Goal: Task Accomplishment & Management: Use online tool/utility

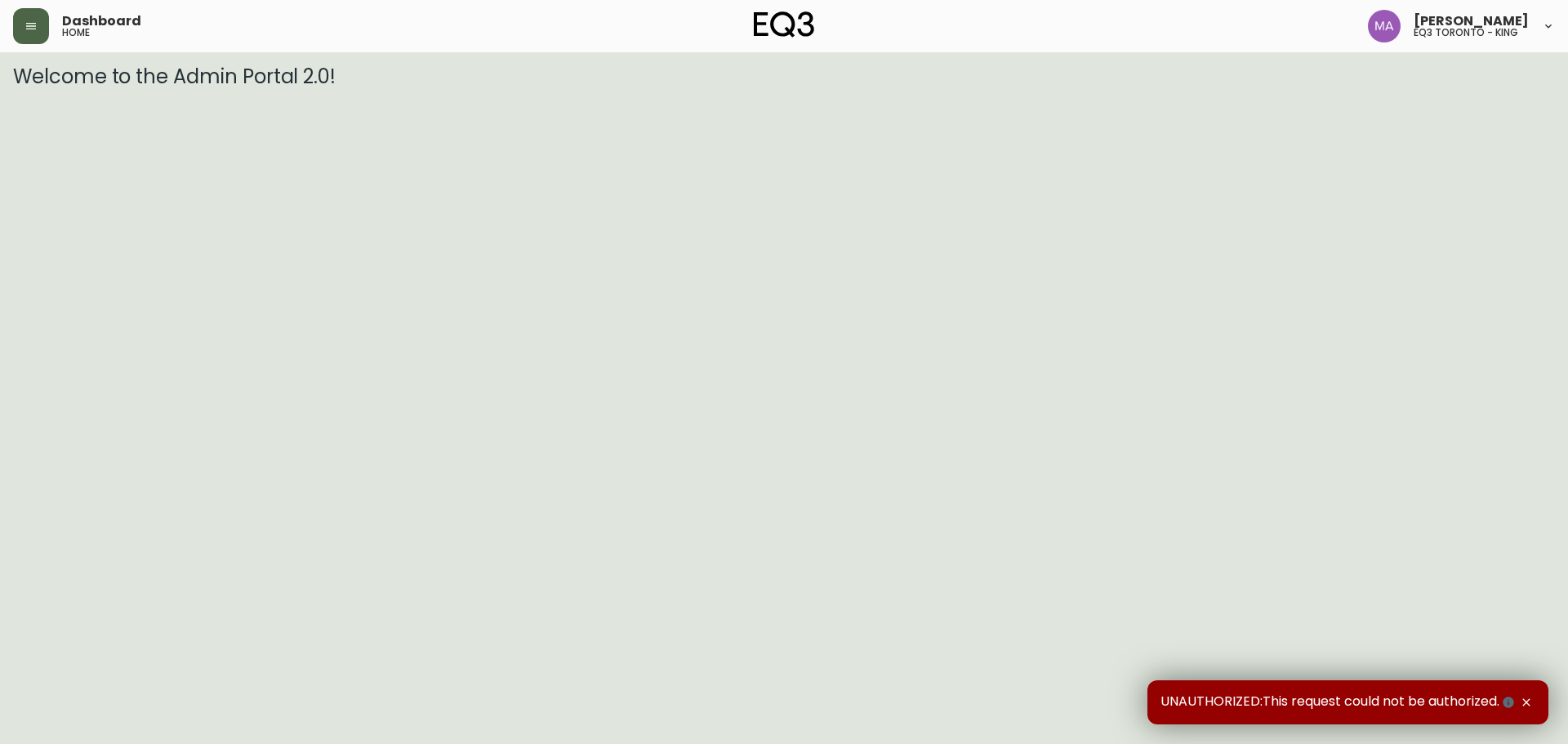
click at [31, 42] on button "button" at bounding box center [31, 26] width 36 height 36
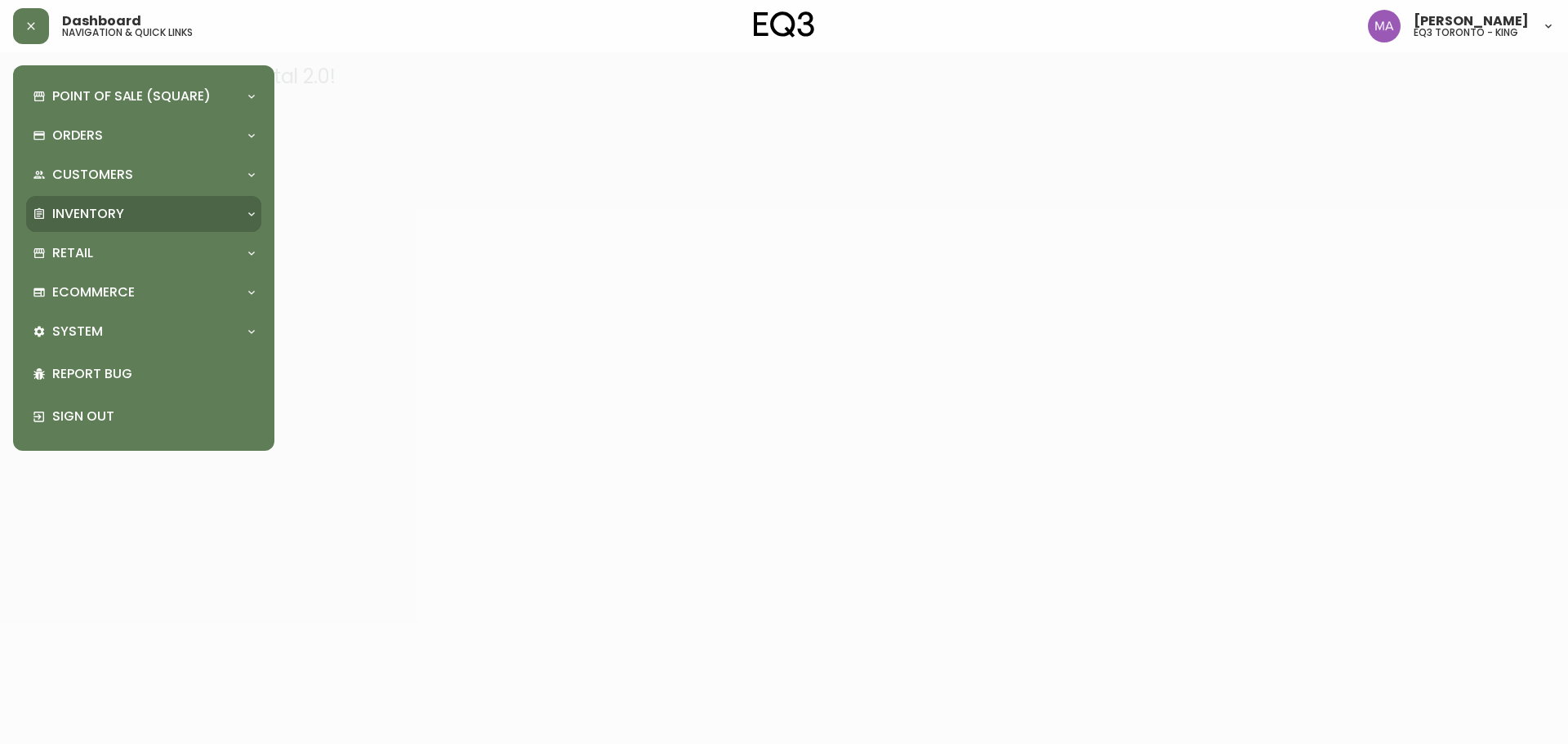
click at [130, 221] on div "Inventory" at bounding box center [135, 214] width 206 height 18
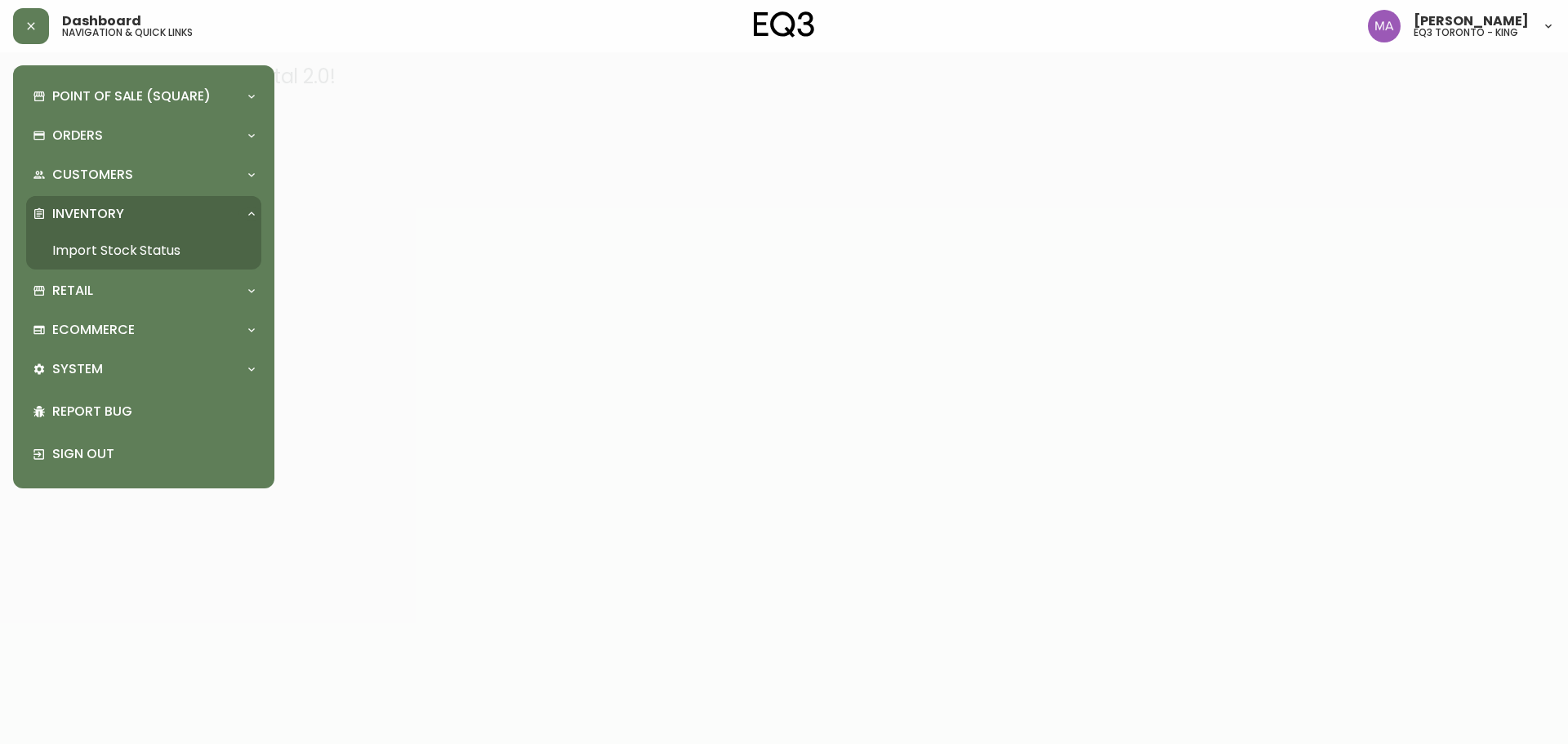
click at [180, 254] on link "Import Stock Status" at bounding box center [144, 250] width 235 height 38
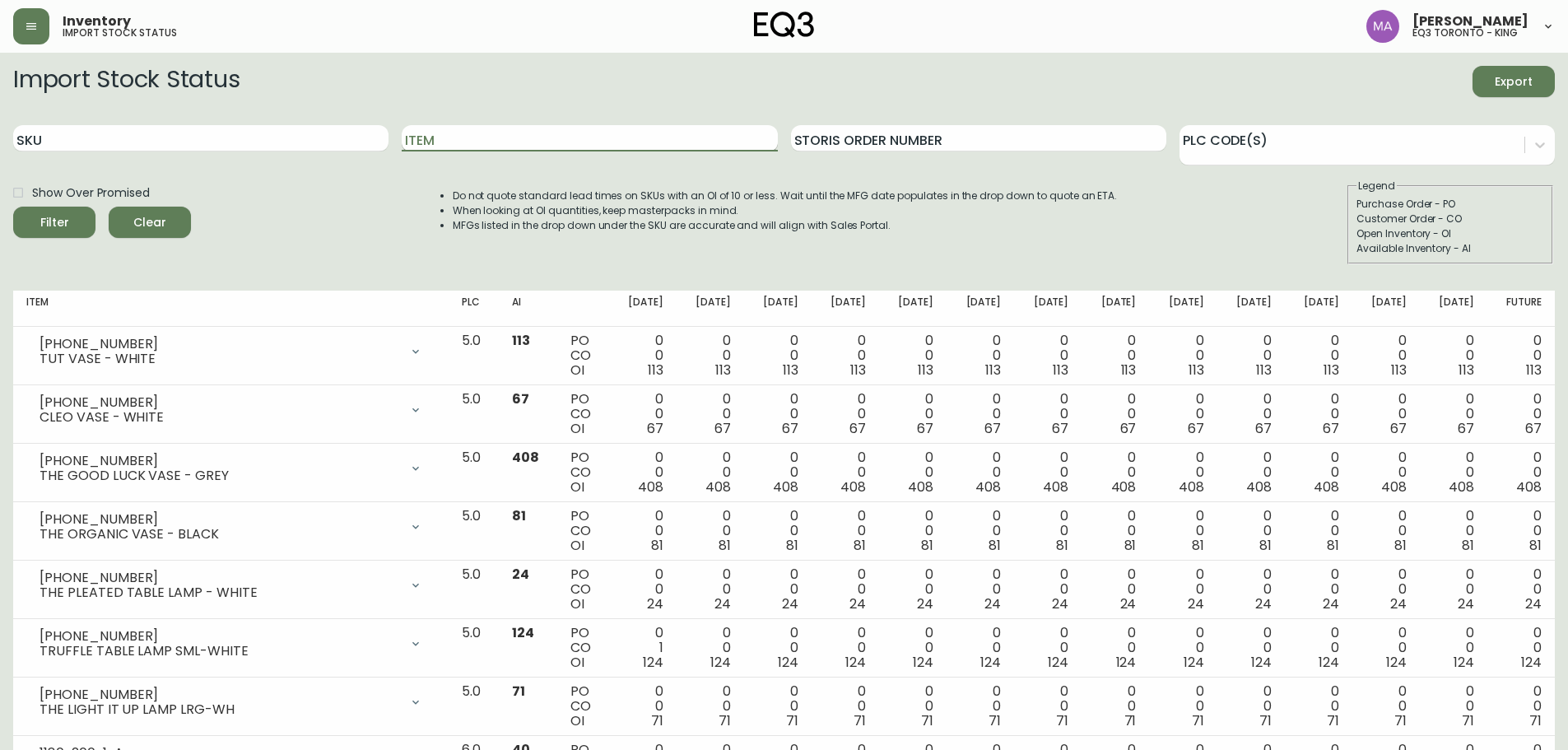
click at [510, 133] on input "Item" at bounding box center [589, 138] width 375 height 27
type input "ember"
click at [67, 224] on div "Filter" at bounding box center [54, 222] width 28 height 20
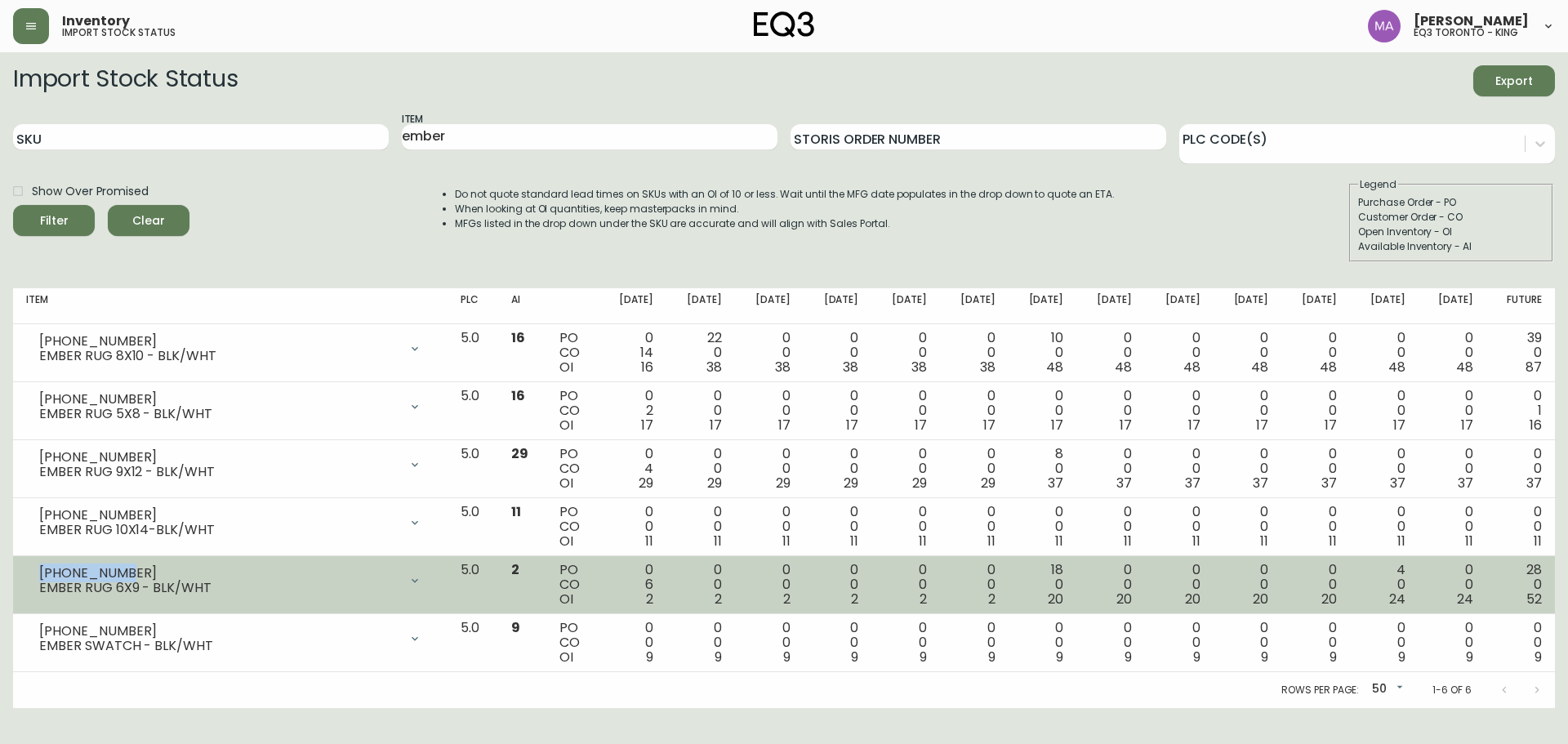
drag, startPoint x: 121, startPoint y: 569, endPoint x: 37, endPoint y: 577, distance: 84.4
click at [37, 577] on div "3190-766-01 EMBER RUG 6X9 - BLK/WHT" at bounding box center [231, 581] width 408 height 36
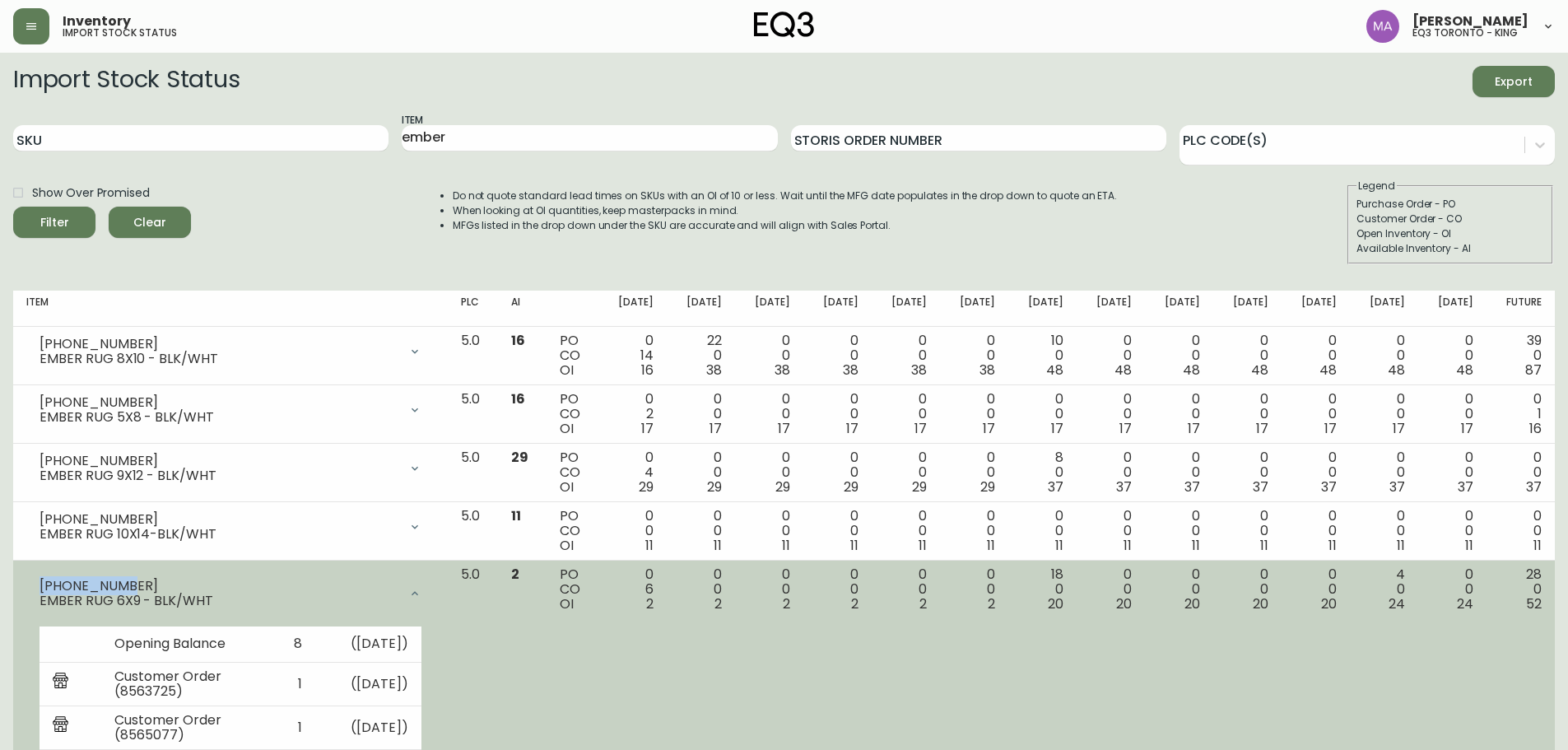
copy div "3190-766-01"
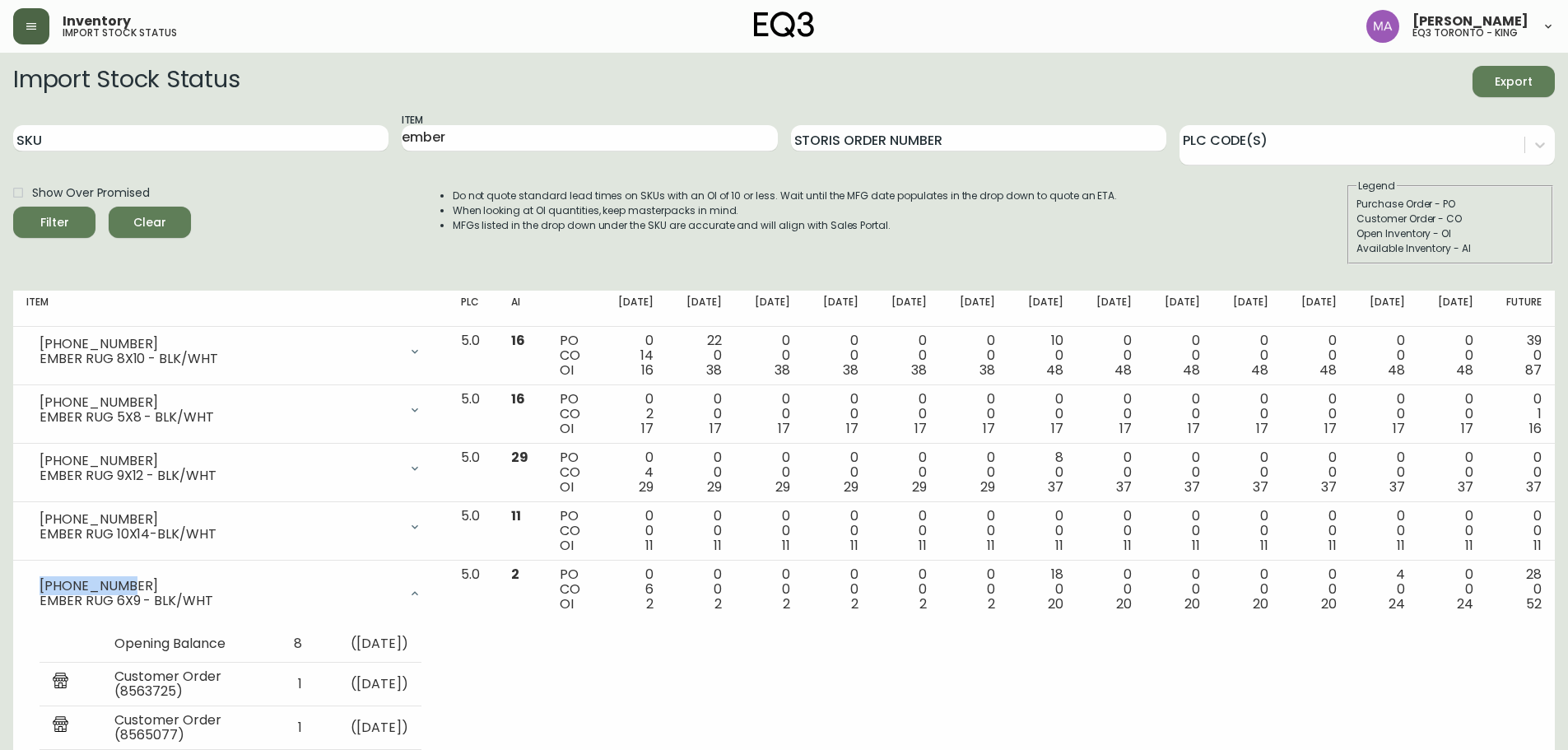
click at [24, 37] on button "button" at bounding box center [31, 26] width 37 height 37
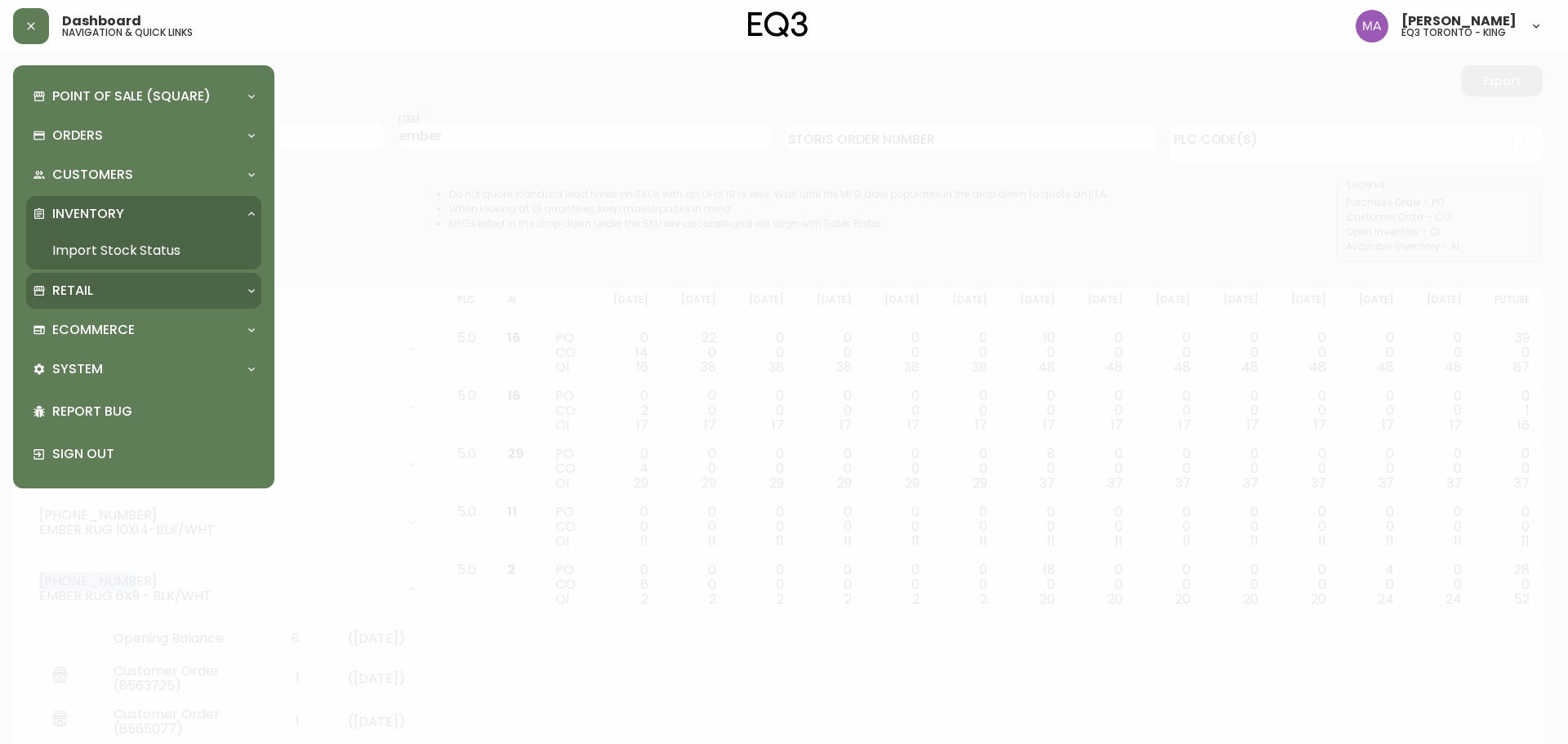
click at [102, 290] on div "Retail" at bounding box center [135, 291] width 206 height 18
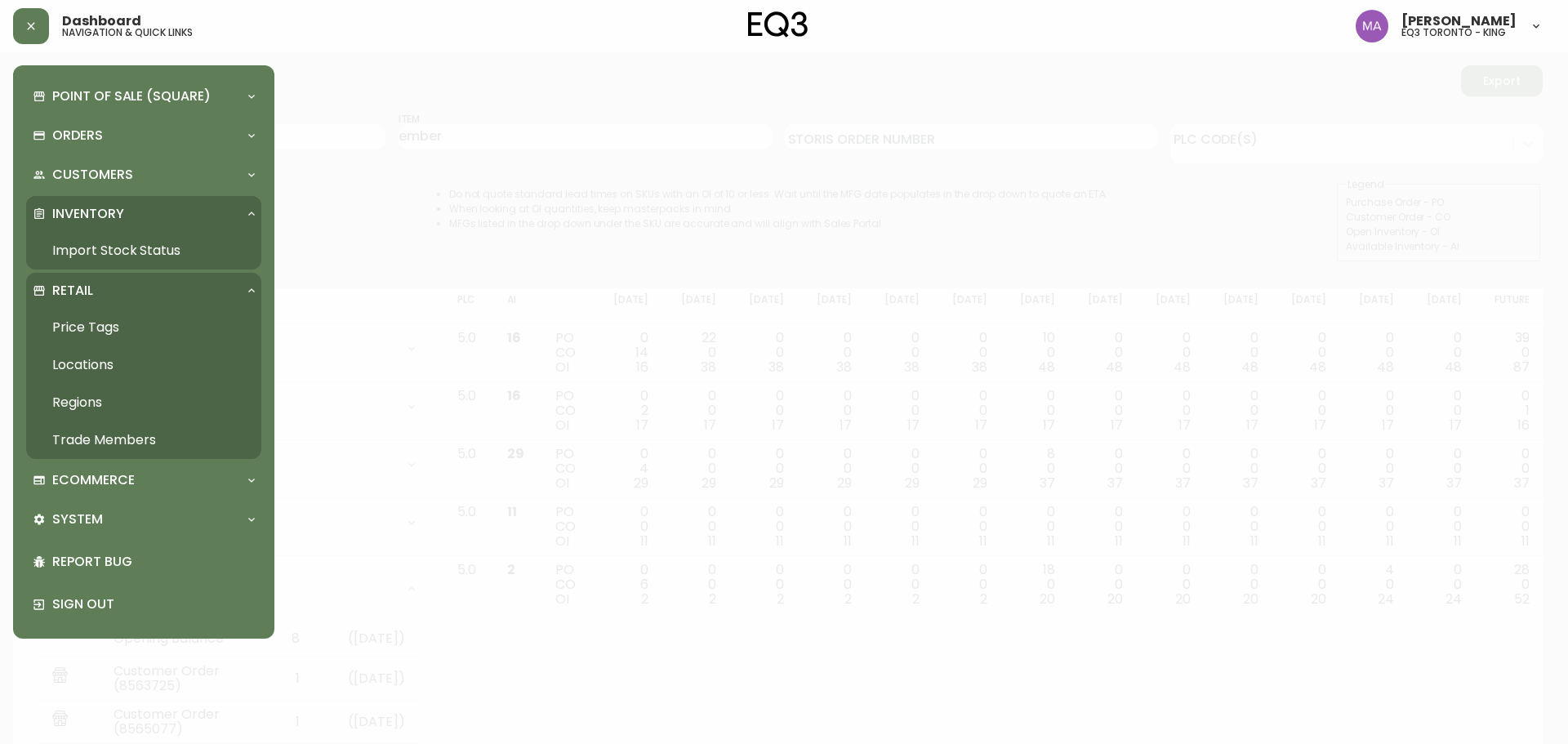
click at [136, 432] on link "Trade Members" at bounding box center [144, 440] width 235 height 38
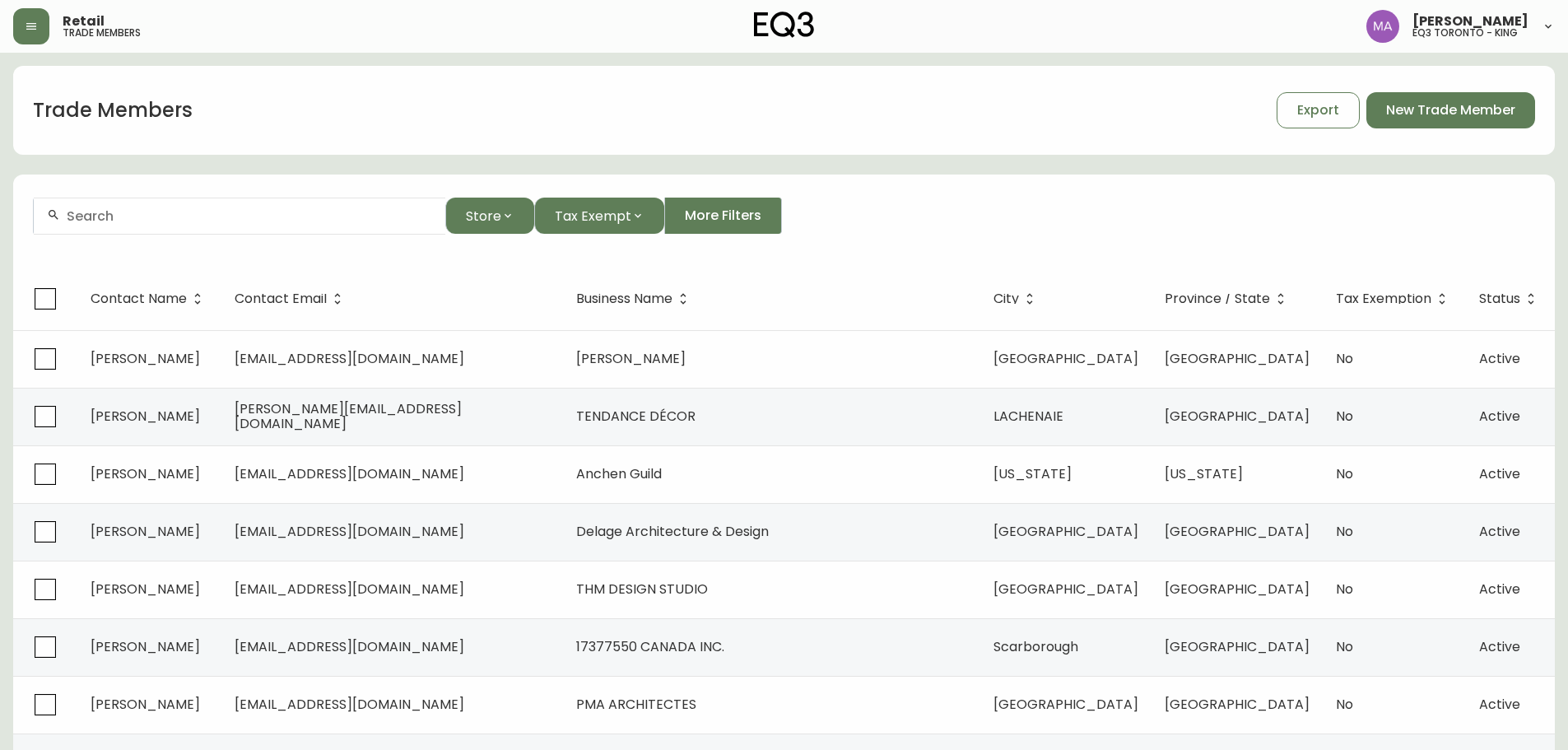
click at [118, 229] on div at bounding box center [240, 216] width 411 height 37
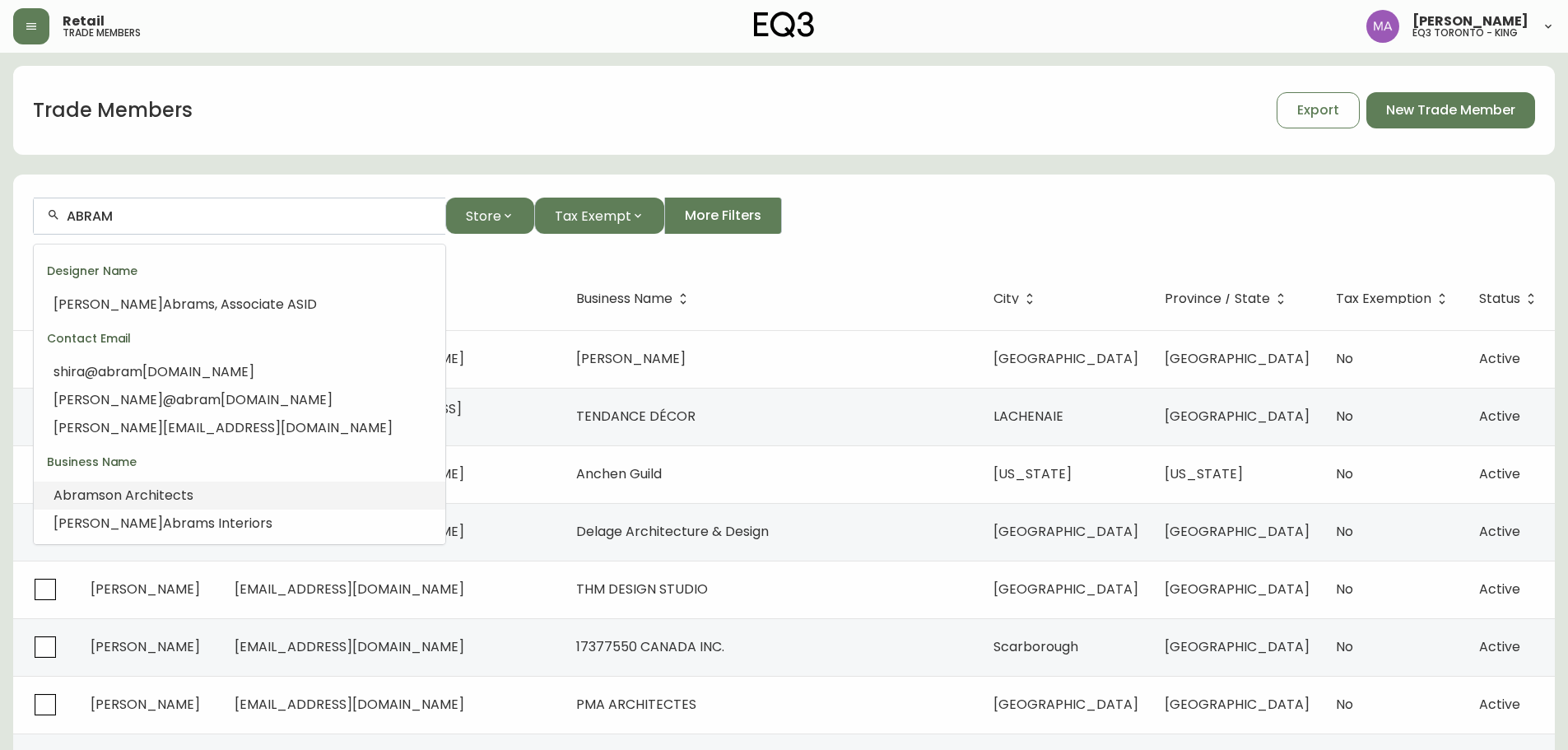
click at [139, 501] on span "son Architects" at bounding box center [146, 494] width 94 height 19
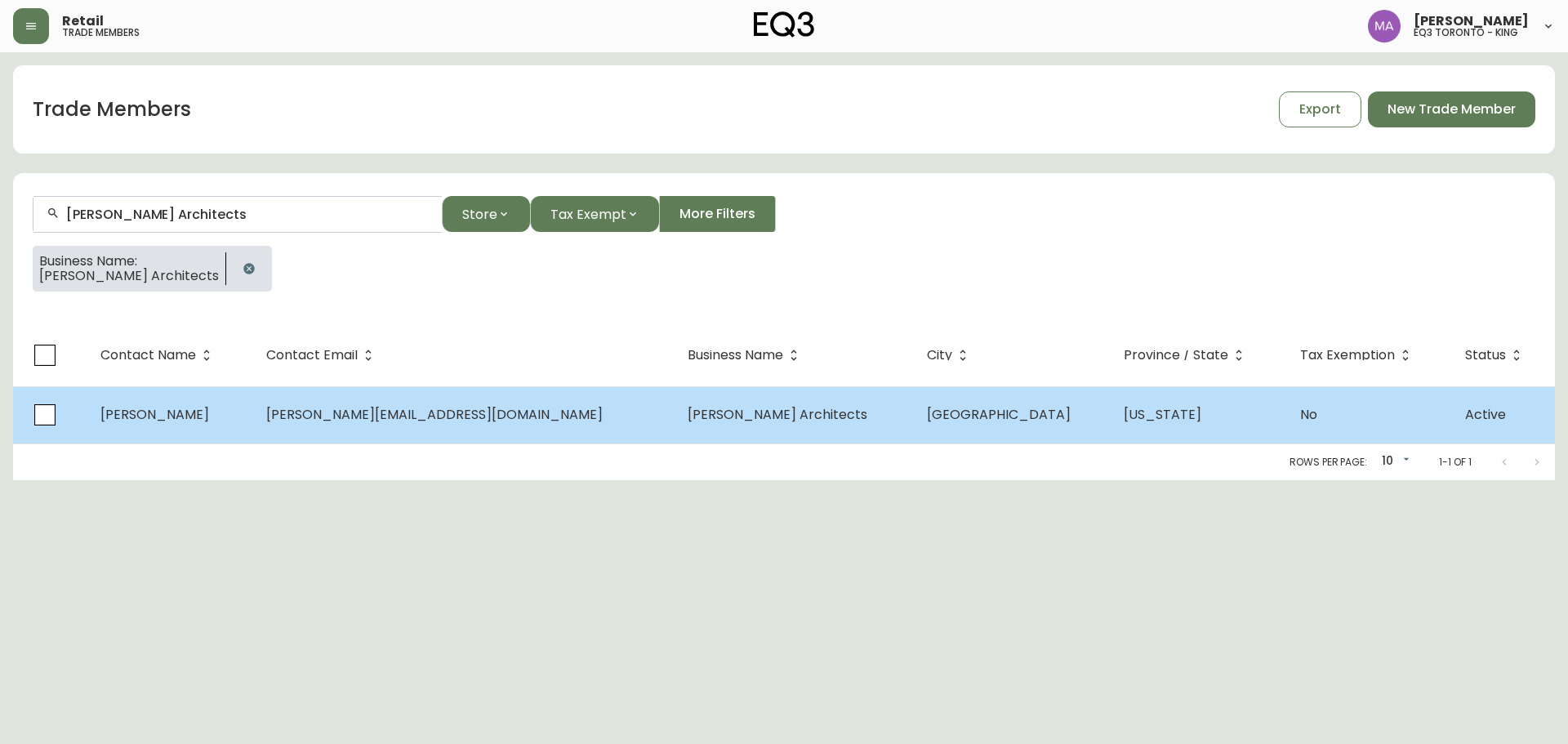
type input "Abramson Architects"
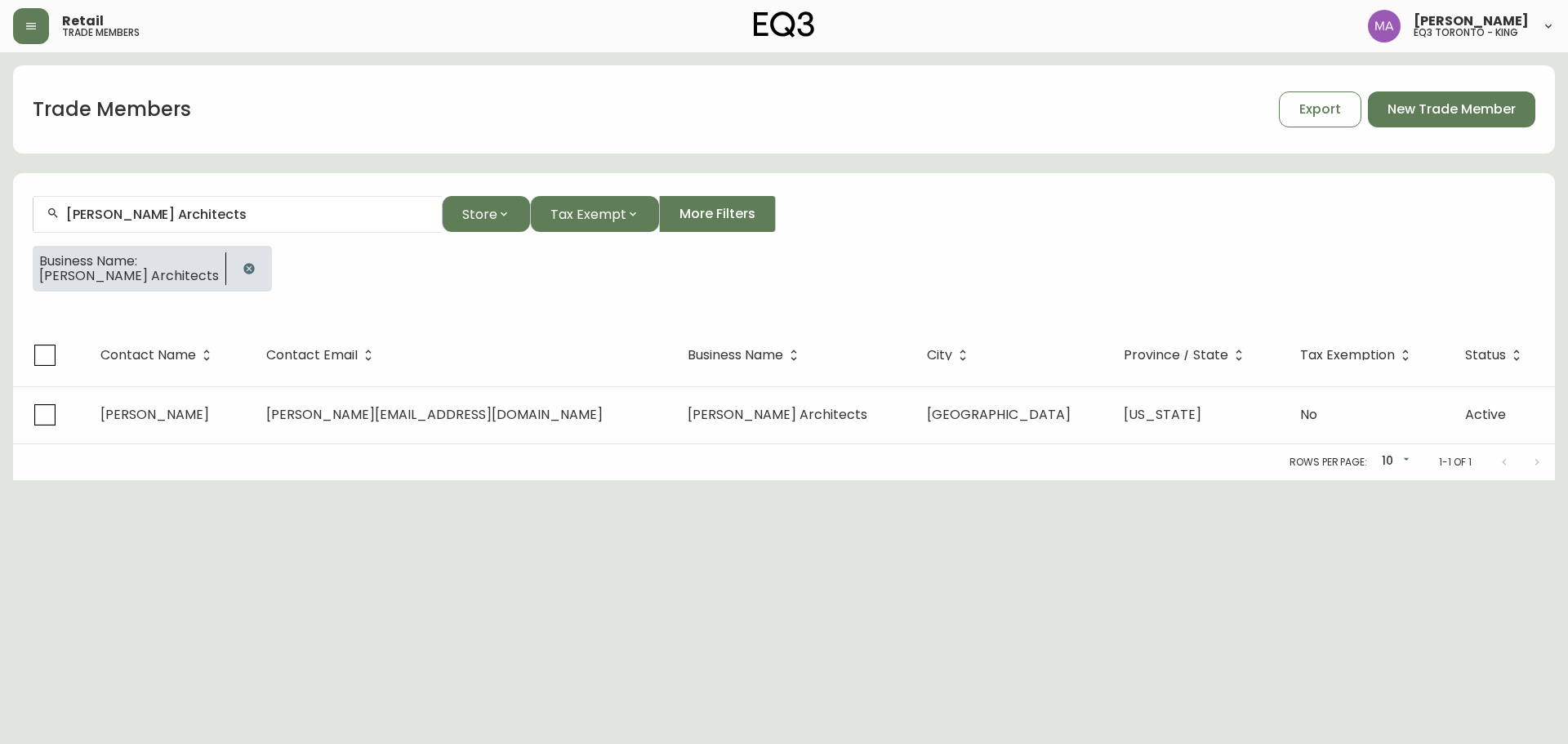
click at [441, 405] on span "natasha@abramsonarchitects.com" at bounding box center [434, 414] width 337 height 19
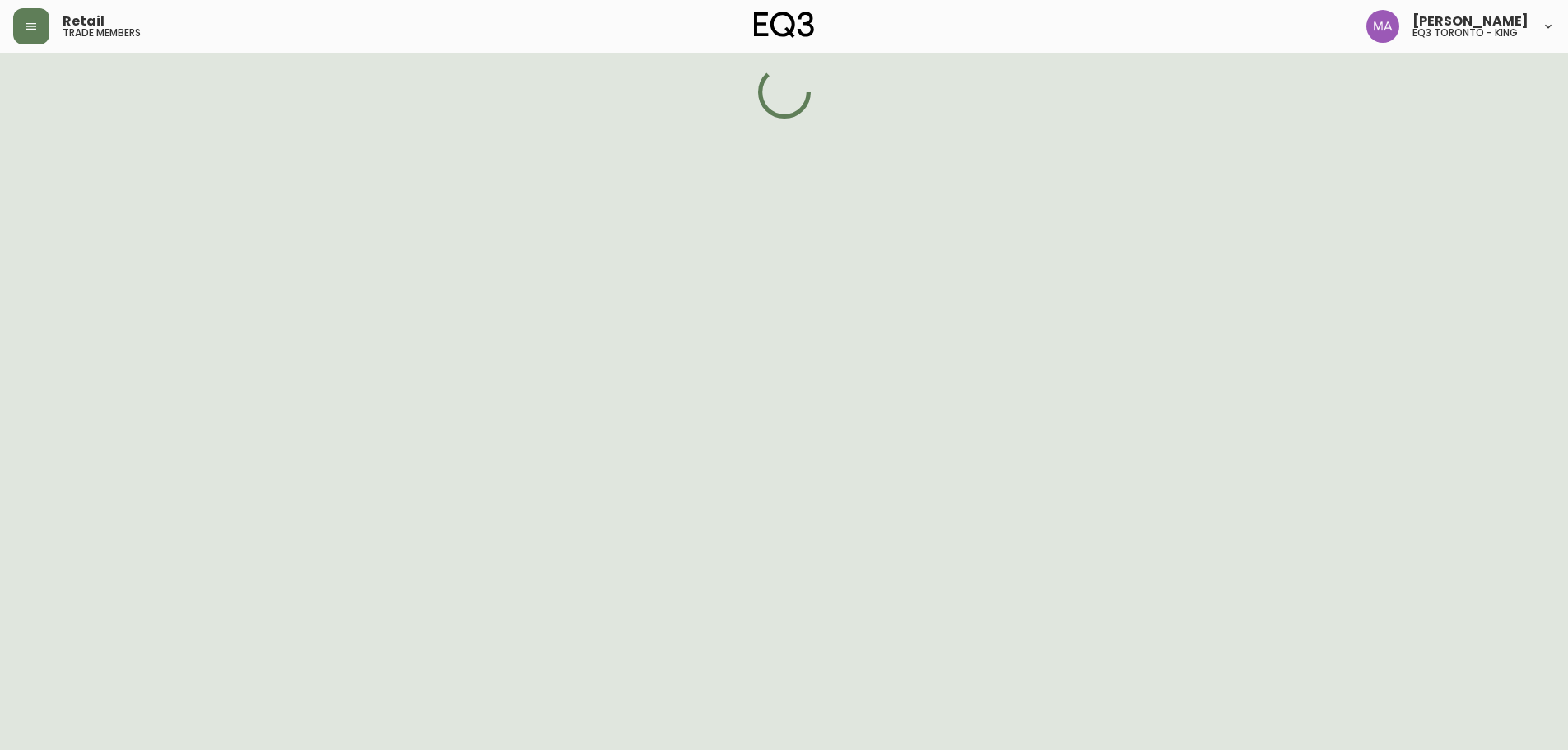
select select "CA"
select select "US"
select select "US_EN"
select select "Other"
select select "false"
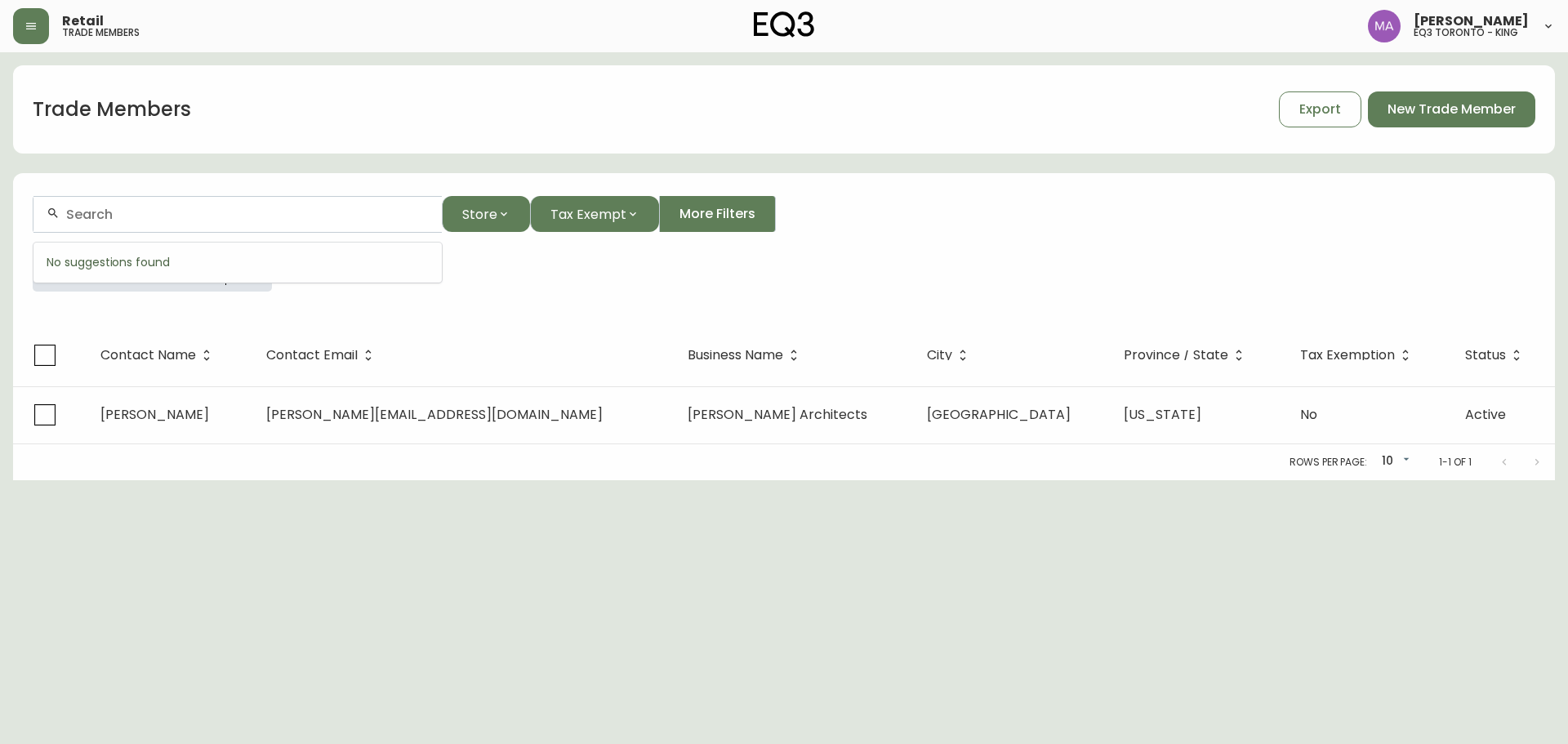
click at [168, 214] on input "text" at bounding box center [247, 215] width 362 height 16
type input "SUSAN ABRAMSON"
click at [208, 220] on input "SUSAN ABRAMSON" at bounding box center [247, 215] width 362 height 16
click at [200, 213] on input "SUSAN ABRAMSON" at bounding box center [247, 215] width 362 height 16
drag, startPoint x: 246, startPoint y: 211, endPoint x: 0, endPoint y: 220, distance: 246.2
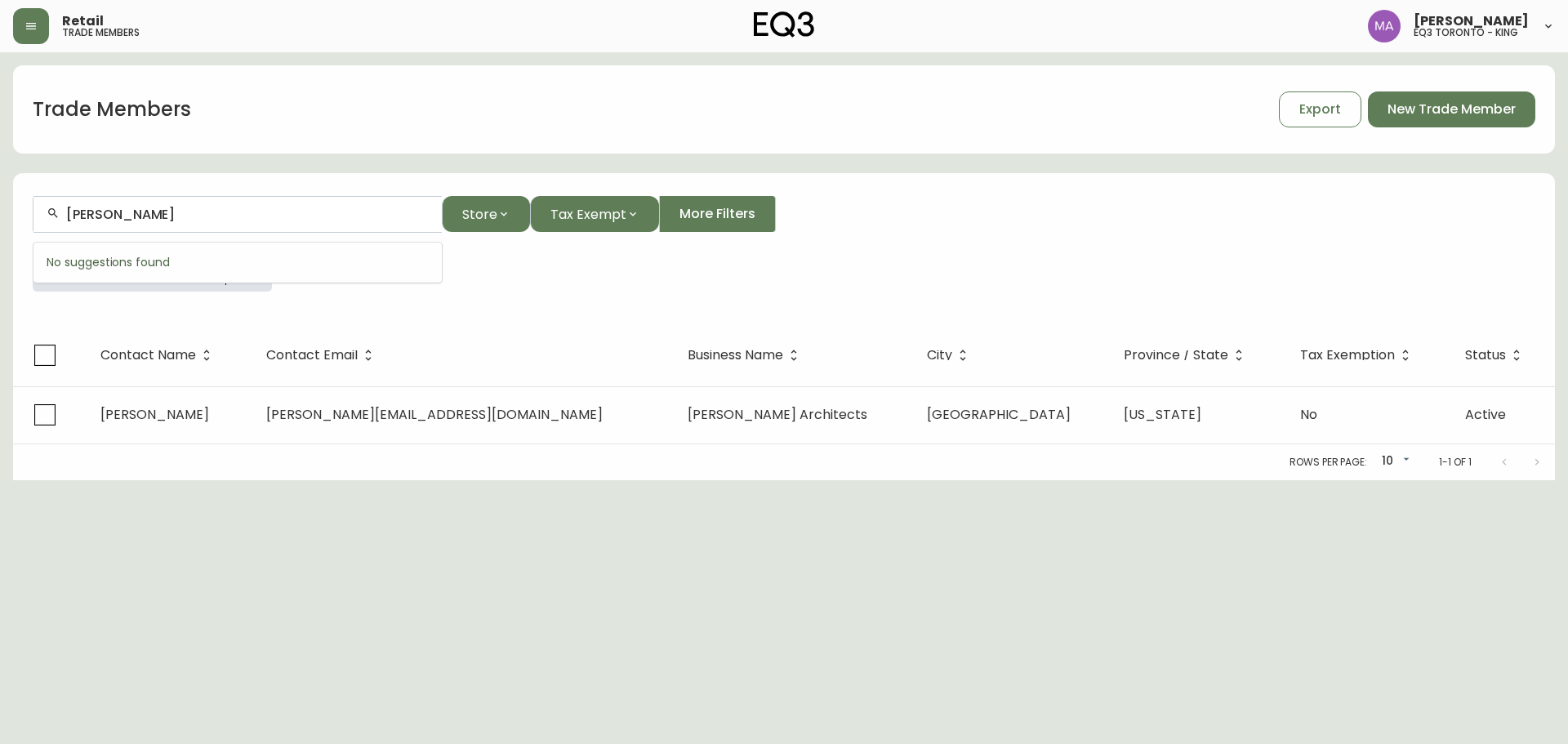
click at [0, 220] on main "Trade Members Export New Trade Member SUSAN ABRAMSON Store Tax Exempt More Filt…" at bounding box center [784, 266] width 1568 height 428
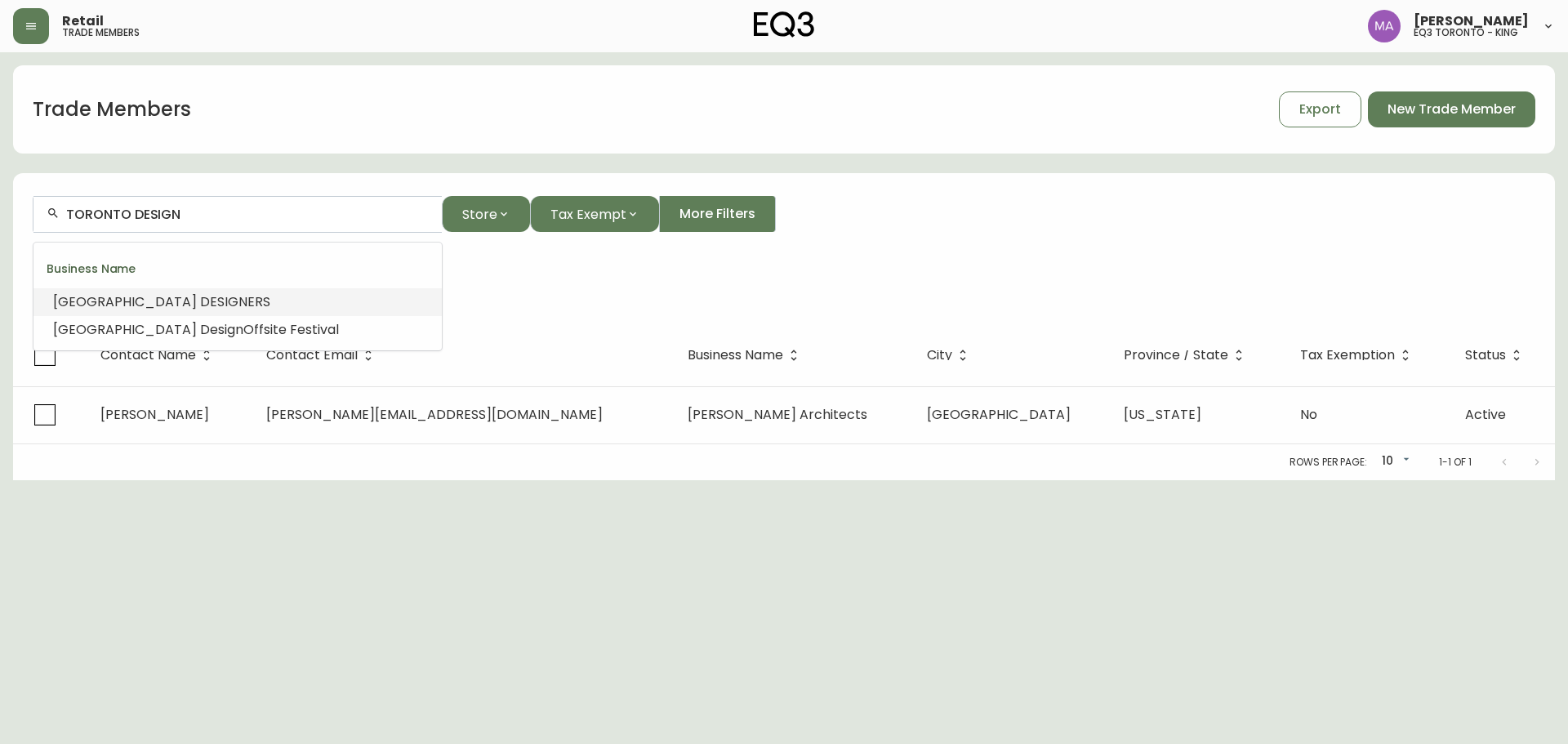
click at [222, 301] on li "TORONTO DESIGN ERS" at bounding box center [238, 301] width 408 height 27
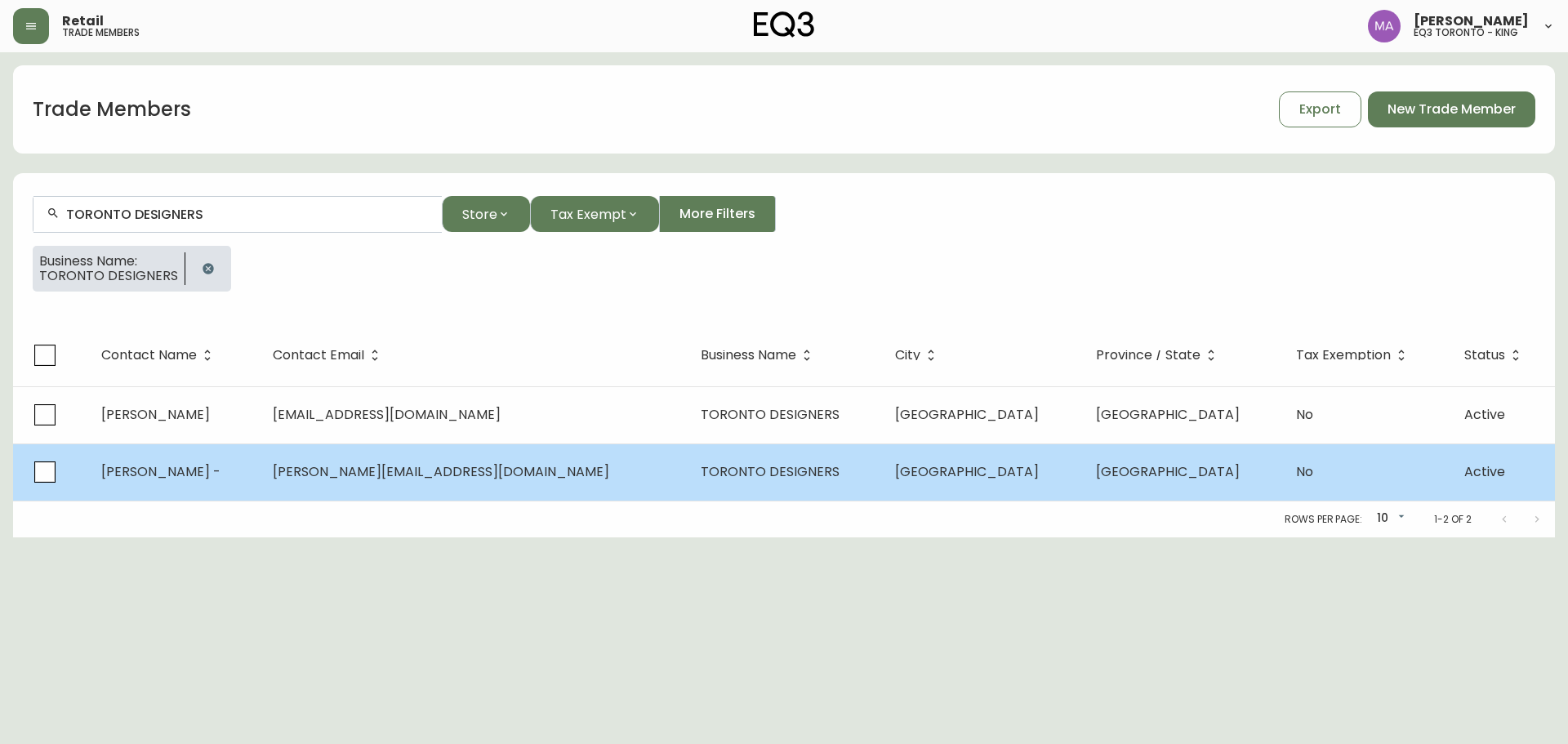
type input "TORONTO DESIGNERS"
click at [559, 461] on td "[PERSON_NAME][EMAIL_ADDRESS][DOMAIN_NAME]" at bounding box center [473, 472] width 428 height 57
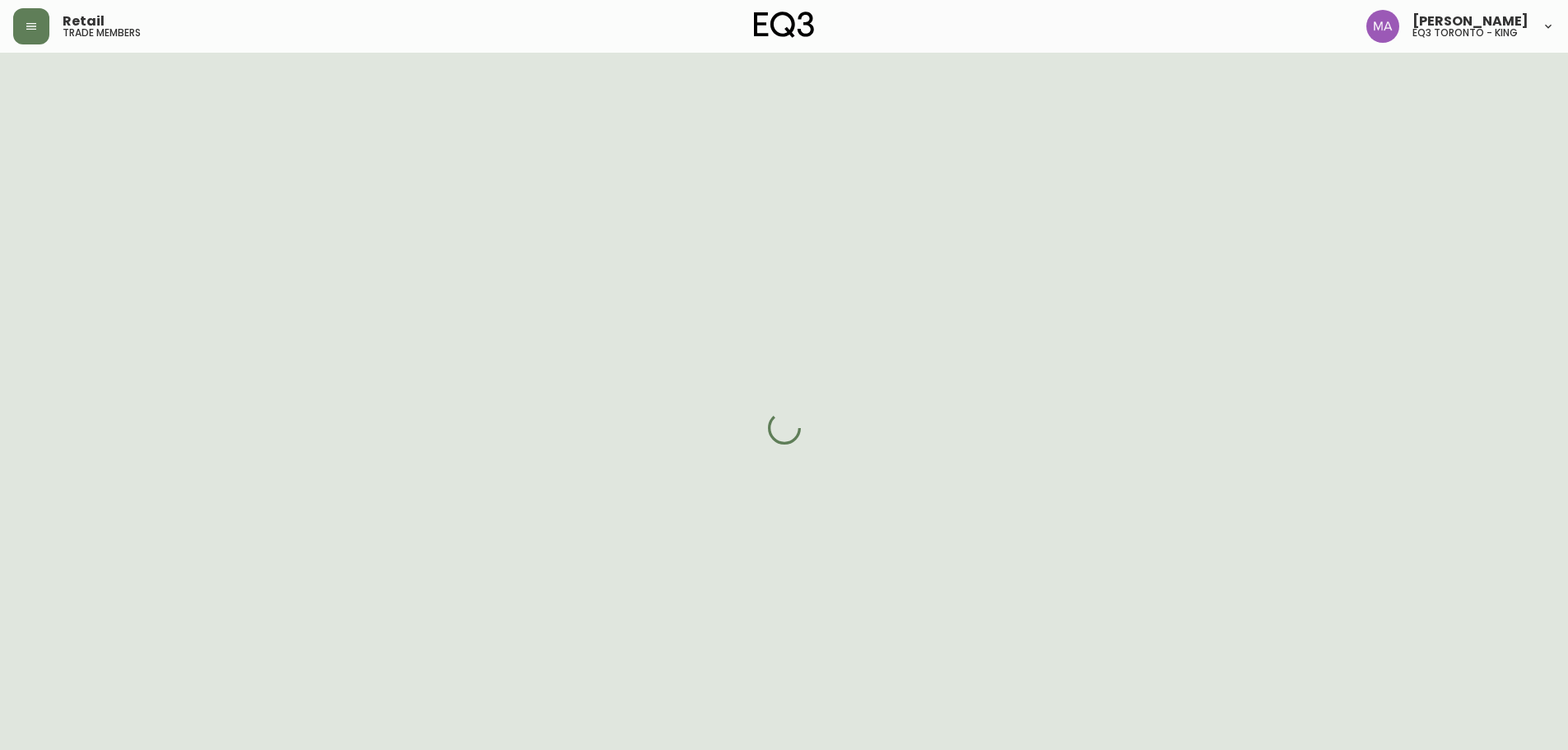
select select "ON"
select select "CA"
select select "CA_EN"
select select "Other"
select select "Interior Designer"
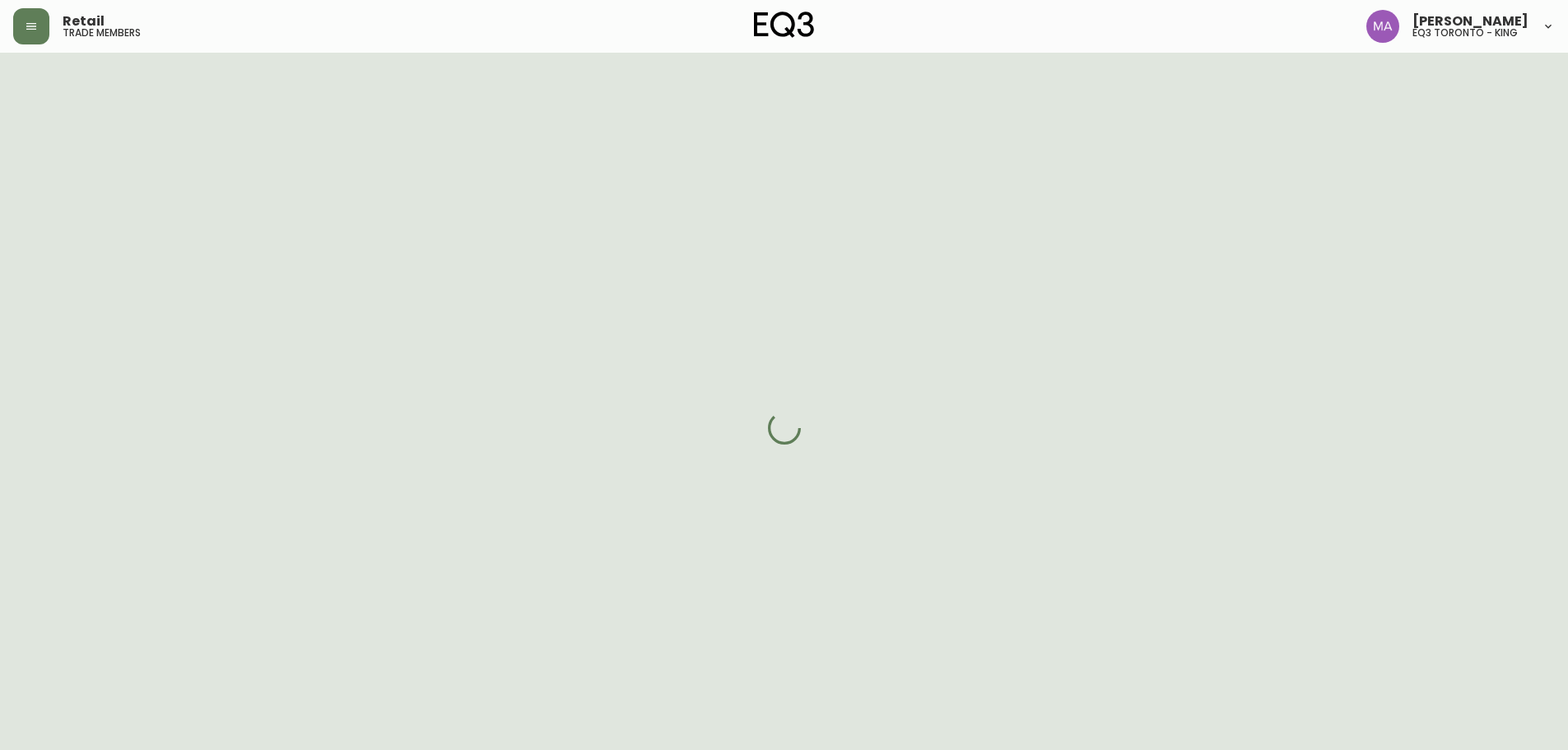
select select "cjw10z96r007p6gs0hn5531do"
select select "false"
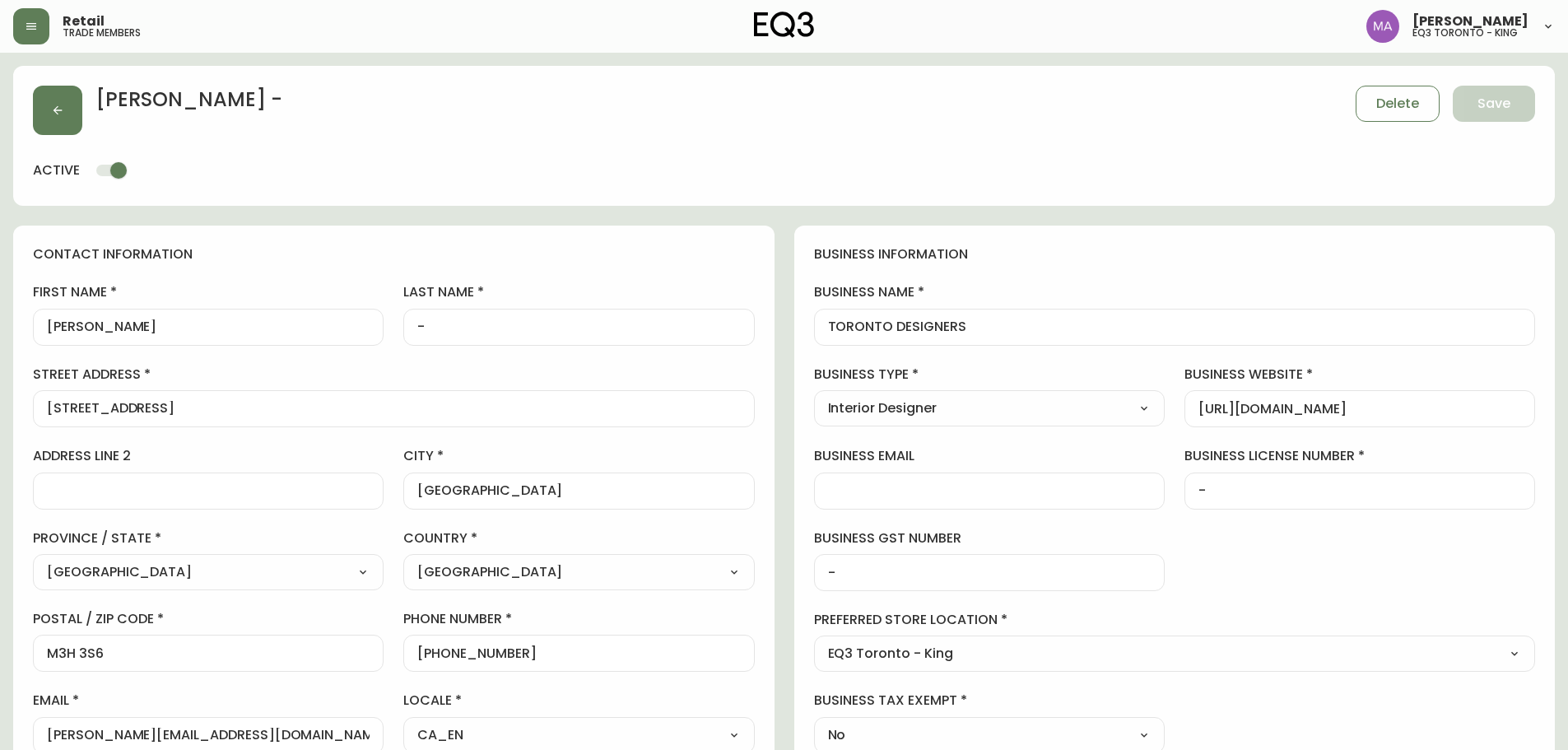
click at [1386, 555] on div "business information business name TORONTO DESIGNERS business type Interior Des…" at bounding box center [1174, 499] width 761 height 548
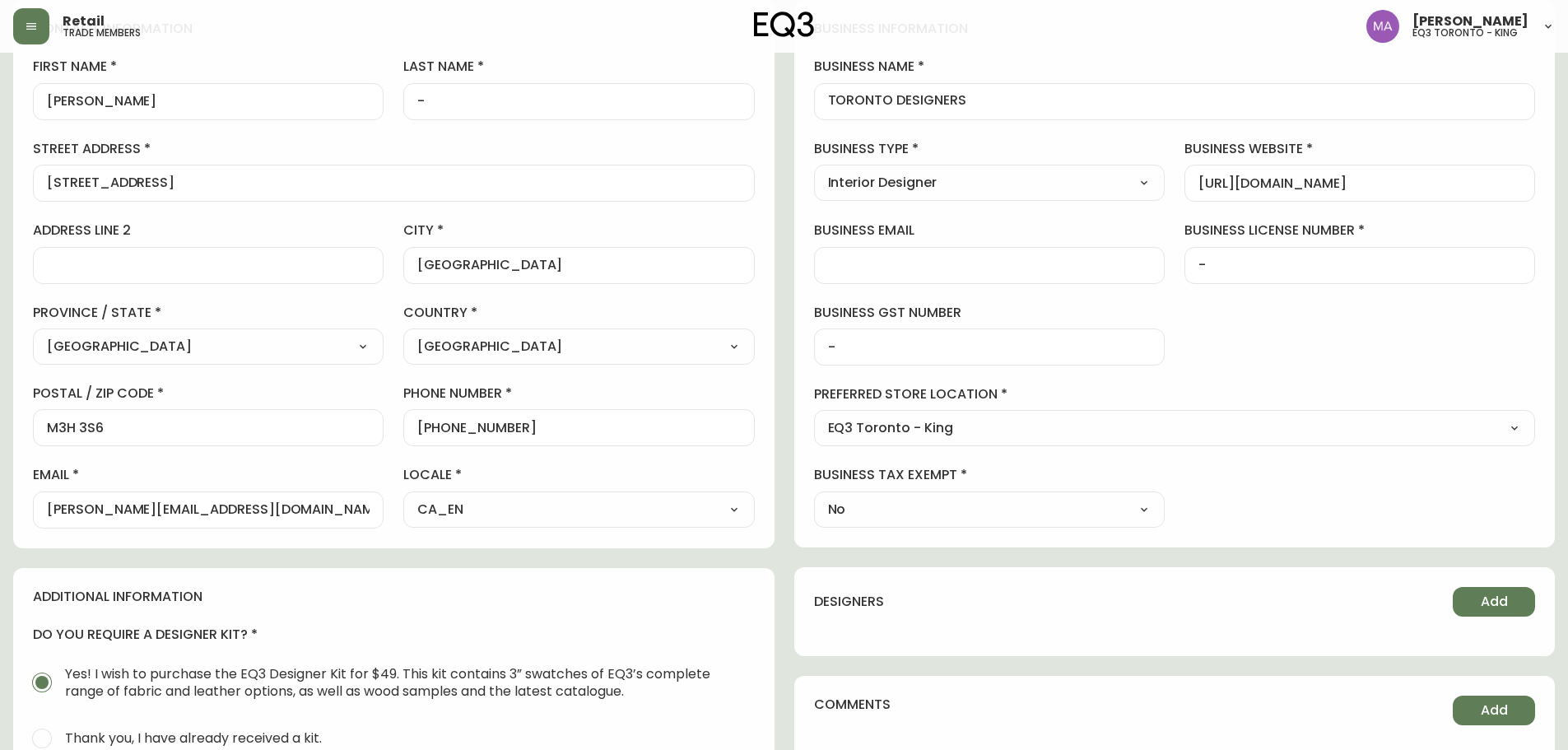
scroll to position [247, 0]
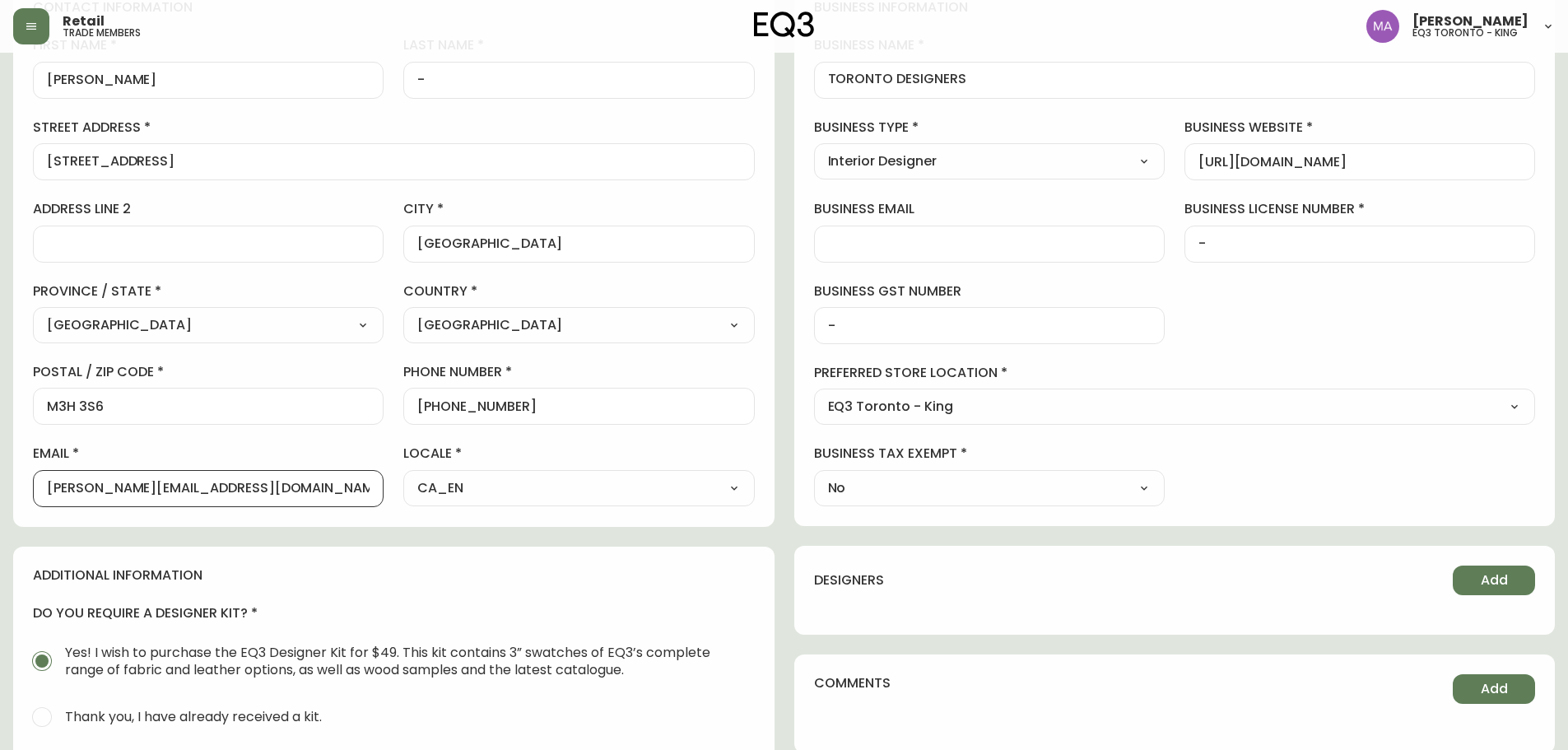
drag, startPoint x: 258, startPoint y: 493, endPoint x: 0, endPoint y: 483, distance: 258.2
click at [0, 483] on main "Susan - Delete Save active contact information first name Susan last name - str…" at bounding box center [784, 464] width 1568 height 1317
click at [240, 450] on label "email" at bounding box center [208, 453] width 351 height 18
click at [240, 481] on input "[PERSON_NAME][EMAIL_ADDRESS][DOMAIN_NAME]" at bounding box center [208, 489] width 322 height 16
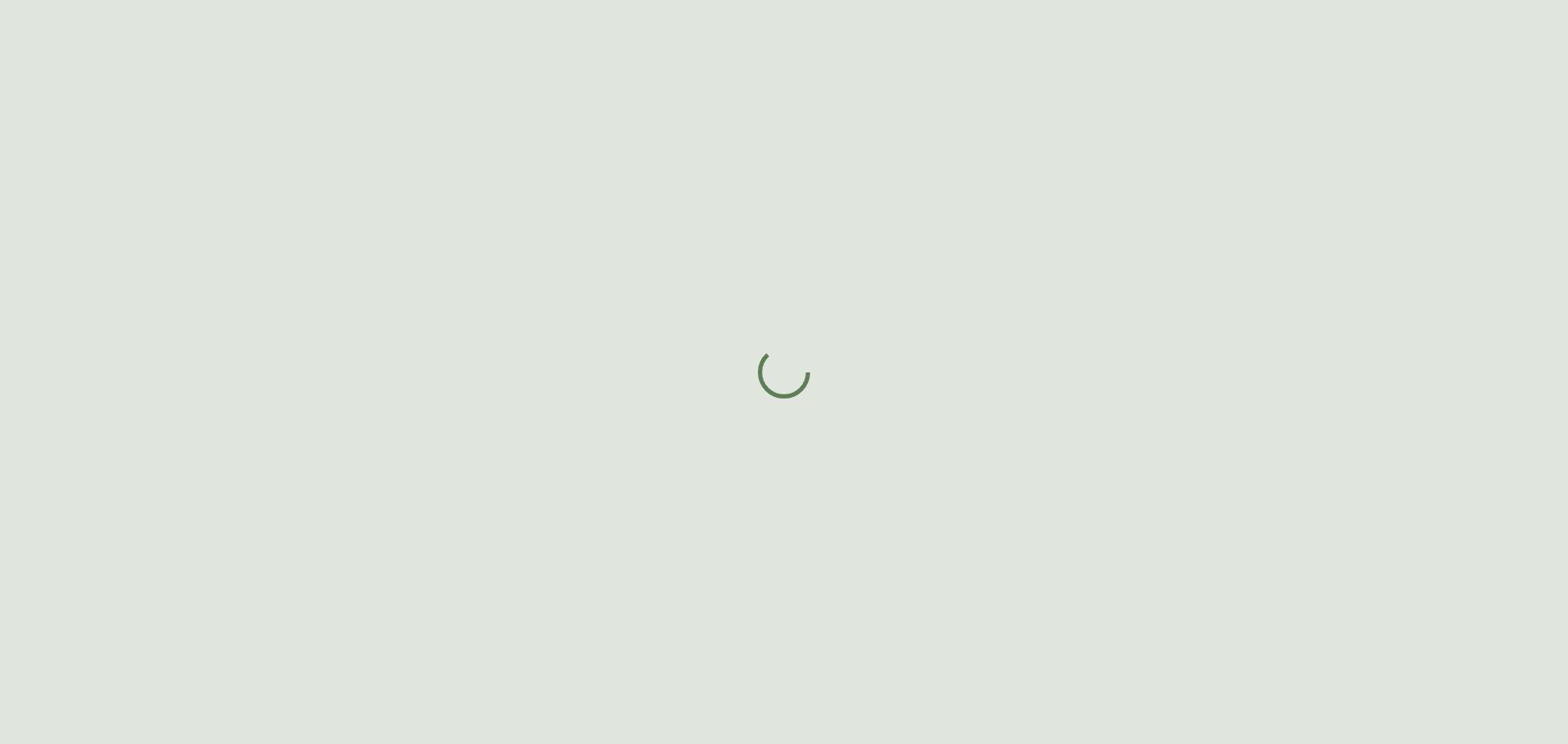
select select "ON"
select select "CA"
select select "CA_EN"
select select "Other"
select select "Interior Designer"
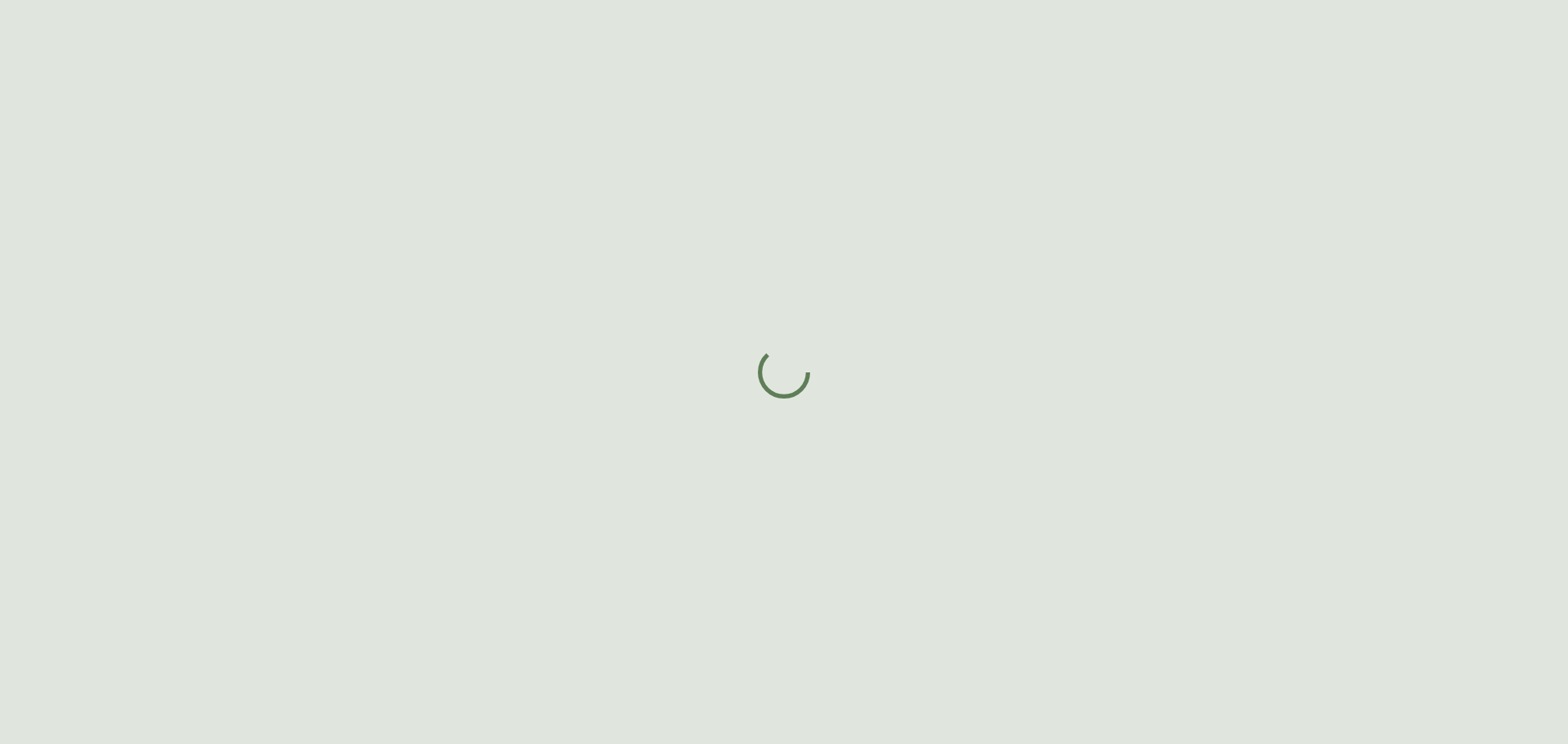
select select "false"
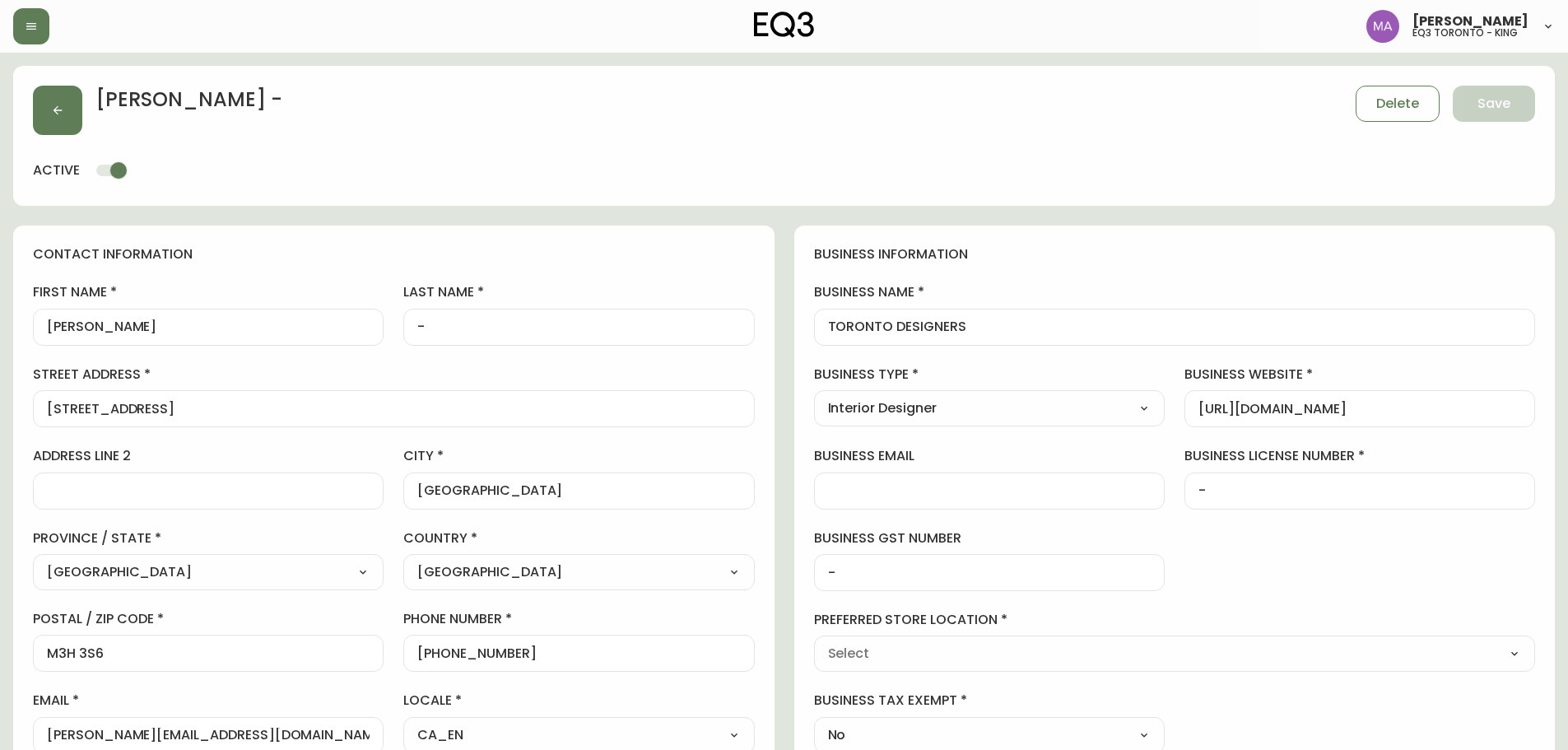
type input "EQ3 Toronto - King"
select select "cjw10z96r007p6gs0hn5531do"
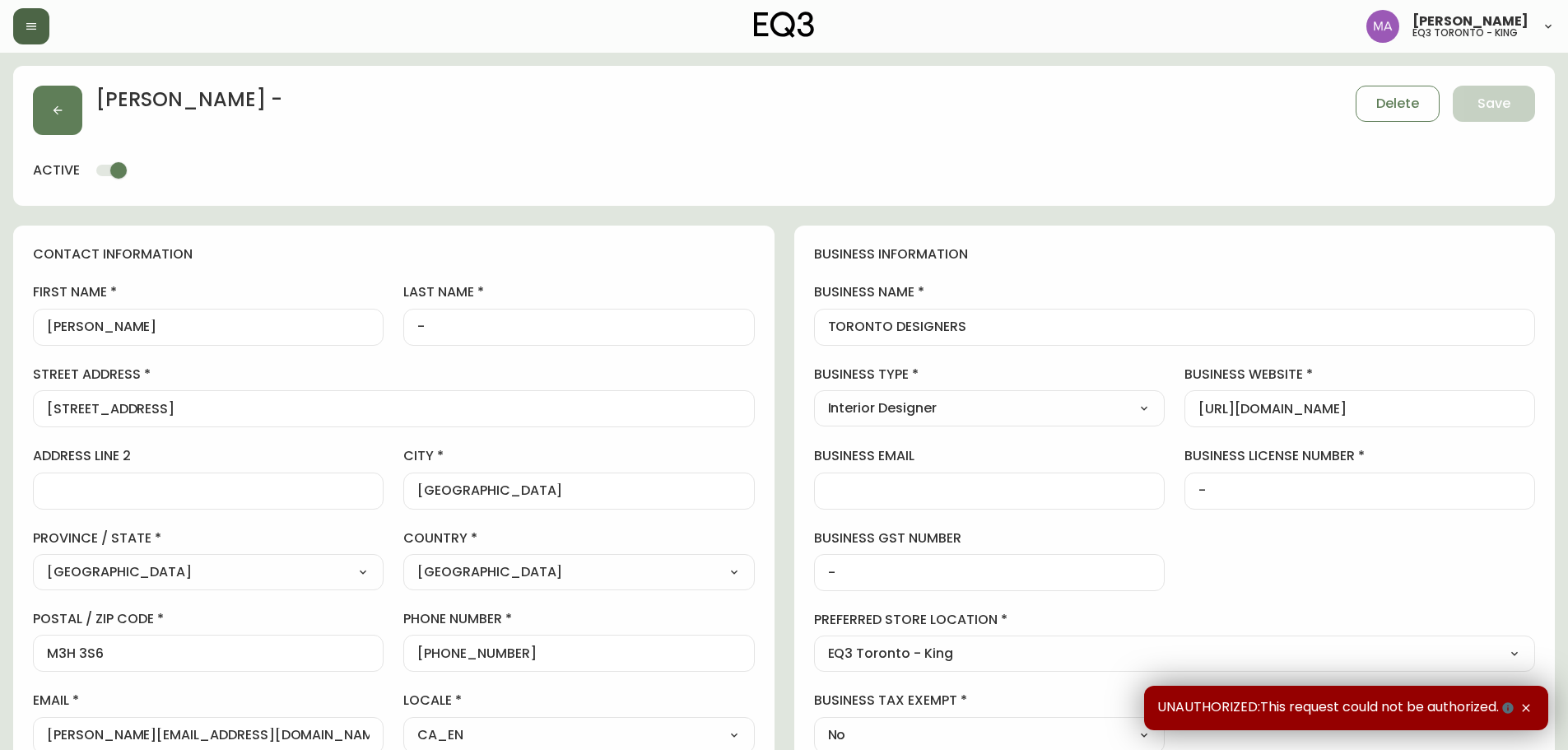
click at [35, 33] on button "button" at bounding box center [31, 26] width 37 height 37
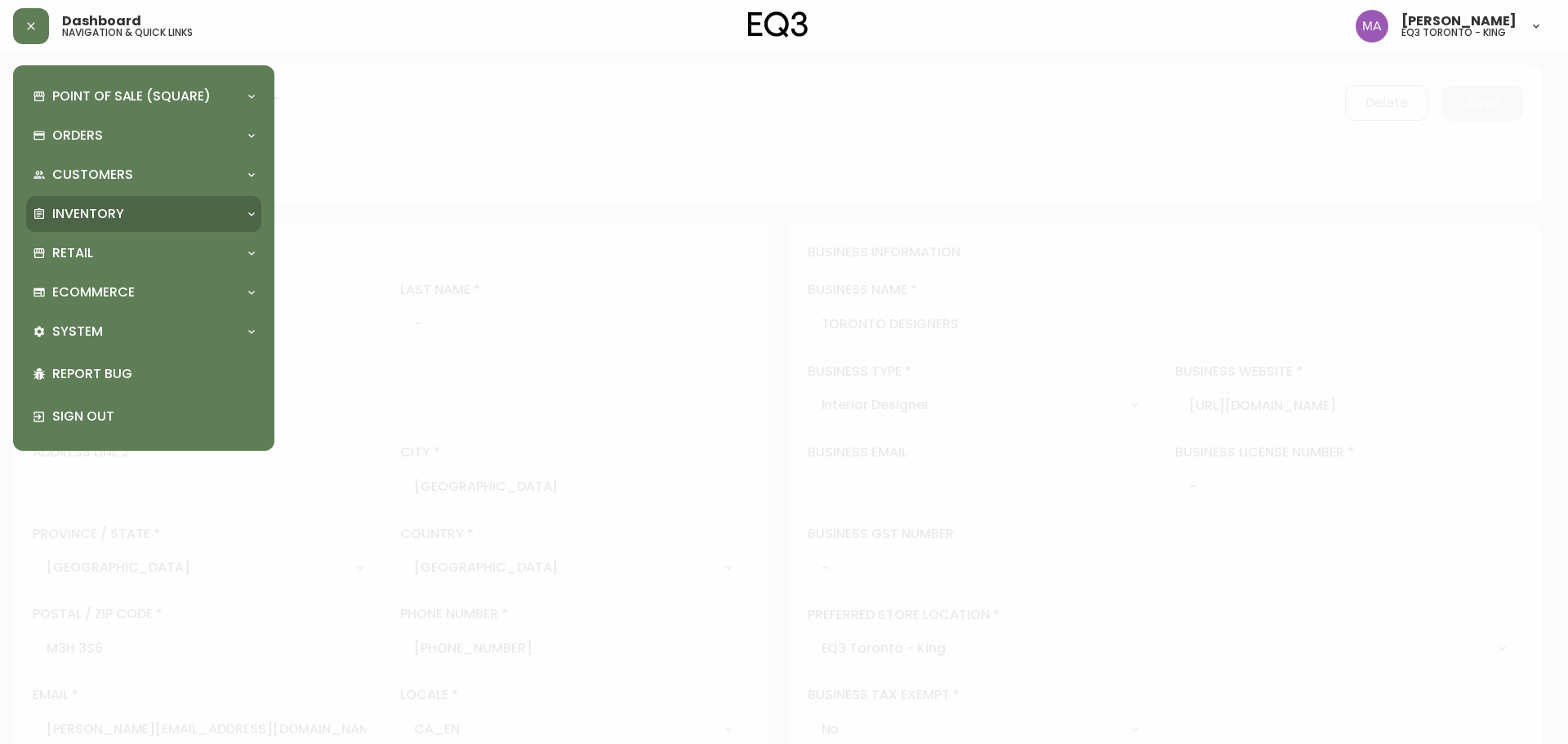
click at [146, 226] on div "Inventory" at bounding box center [144, 214] width 235 height 36
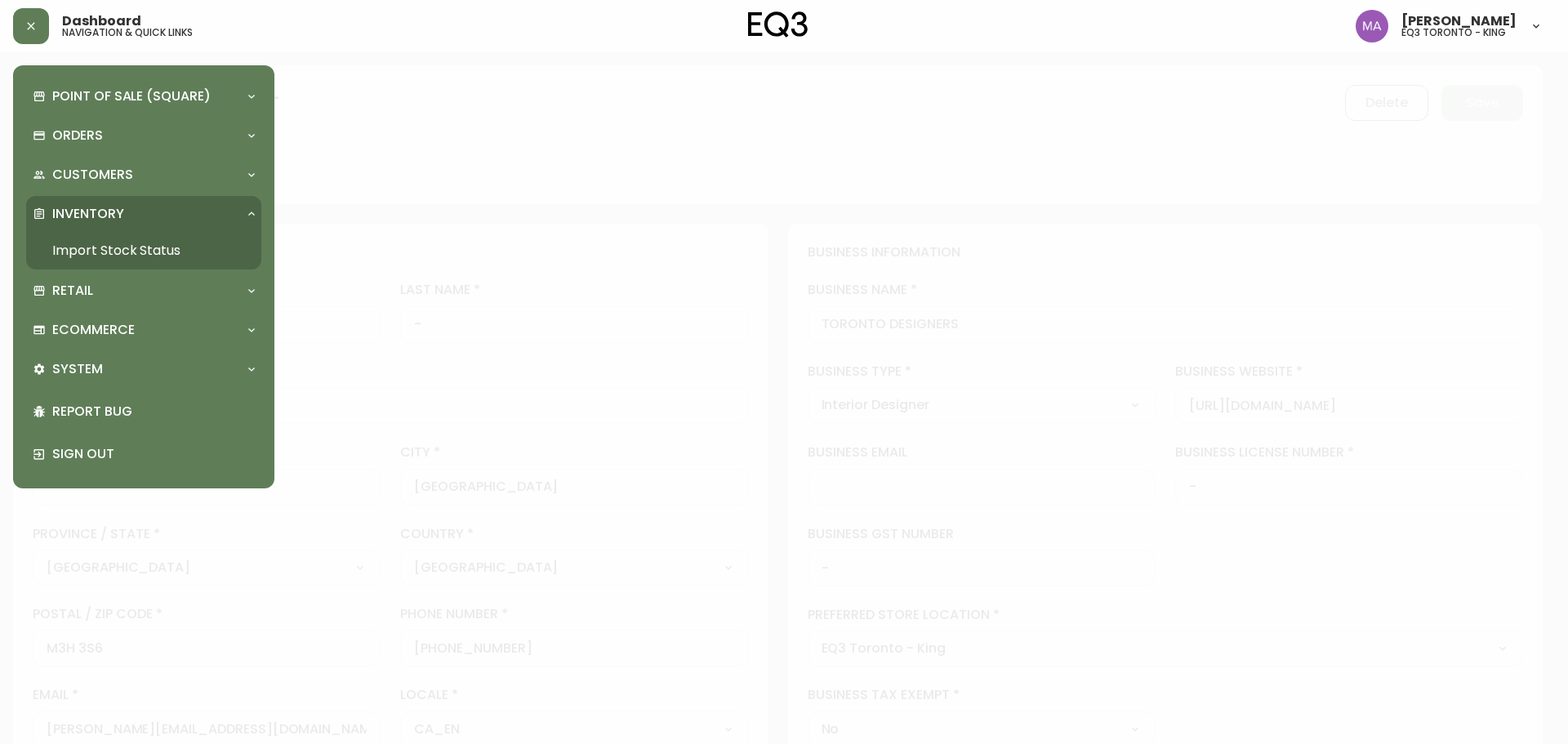
click at [170, 257] on link "Import Stock Status" at bounding box center [144, 250] width 235 height 38
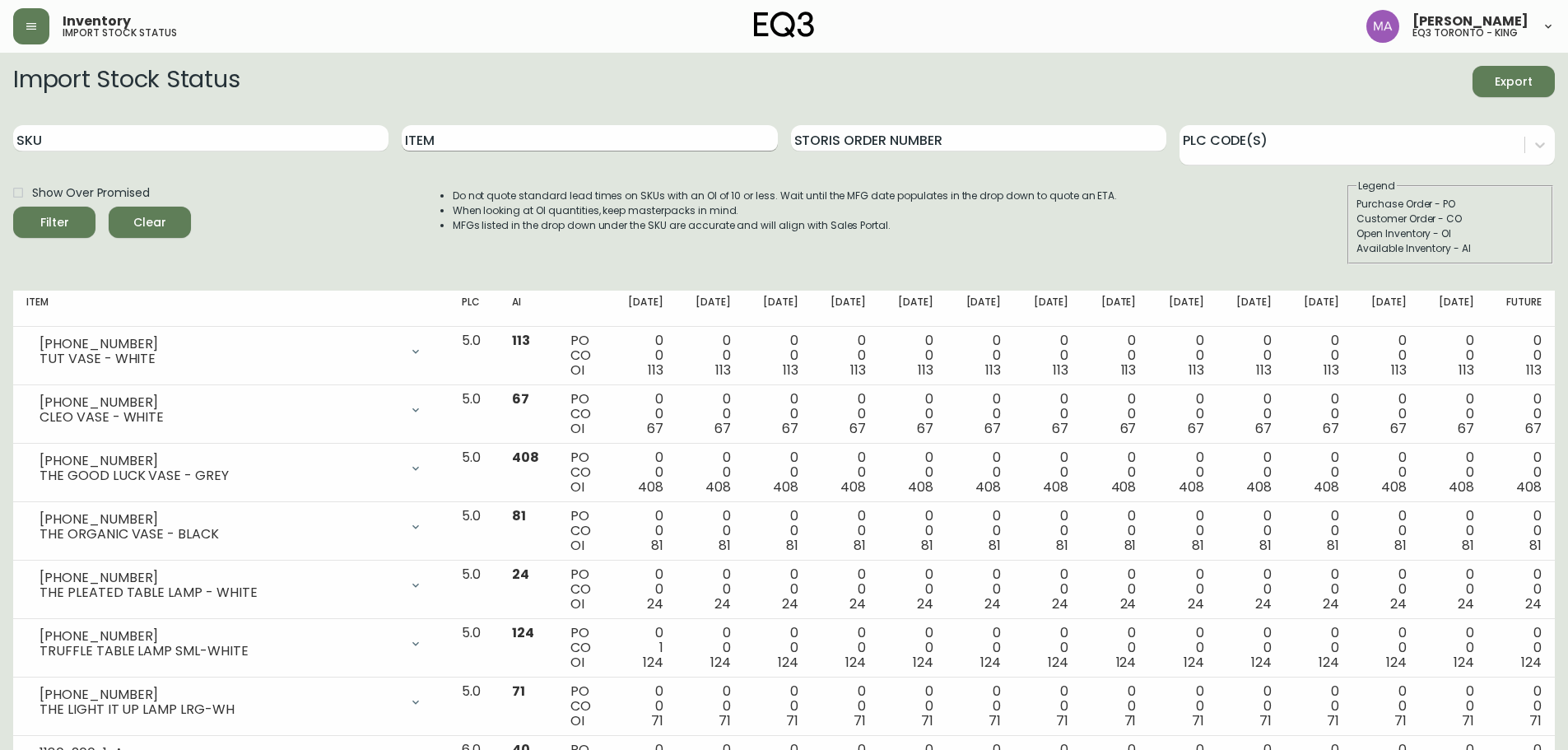
click at [461, 134] on input "Item" at bounding box center [589, 138] width 375 height 27
click at [13, 207] on button "Filter" at bounding box center [54, 222] width 82 height 31
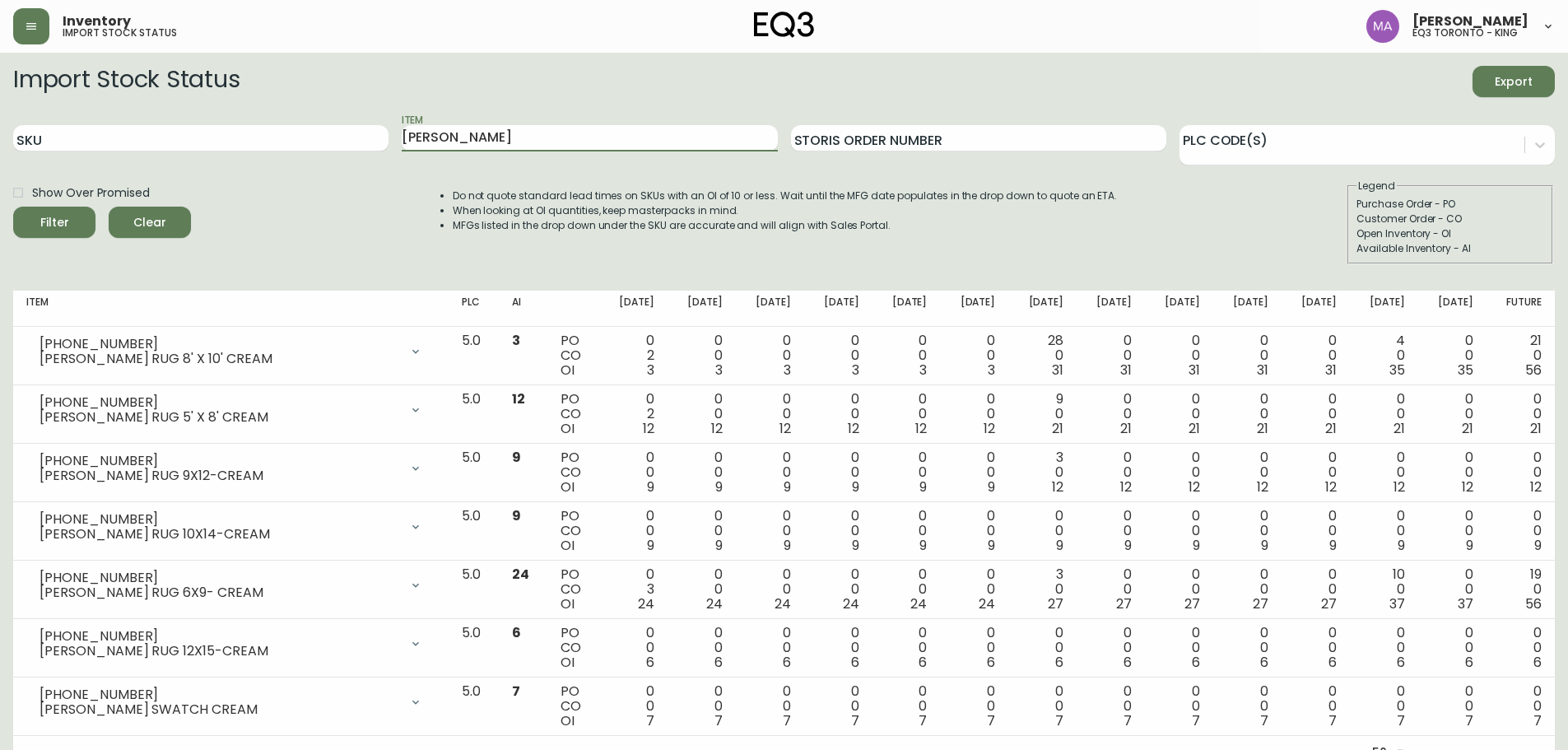
drag, startPoint x: 276, startPoint y: 137, endPoint x: 216, endPoint y: 125, distance: 61.2
click at [225, 133] on div "SKU Item [PERSON_NAME] Order Number PLC Code(s)" at bounding box center [784, 139] width 1541 height 53
type input "[PERSON_NAME]"
click at [13, 207] on button "Filter" at bounding box center [54, 222] width 82 height 31
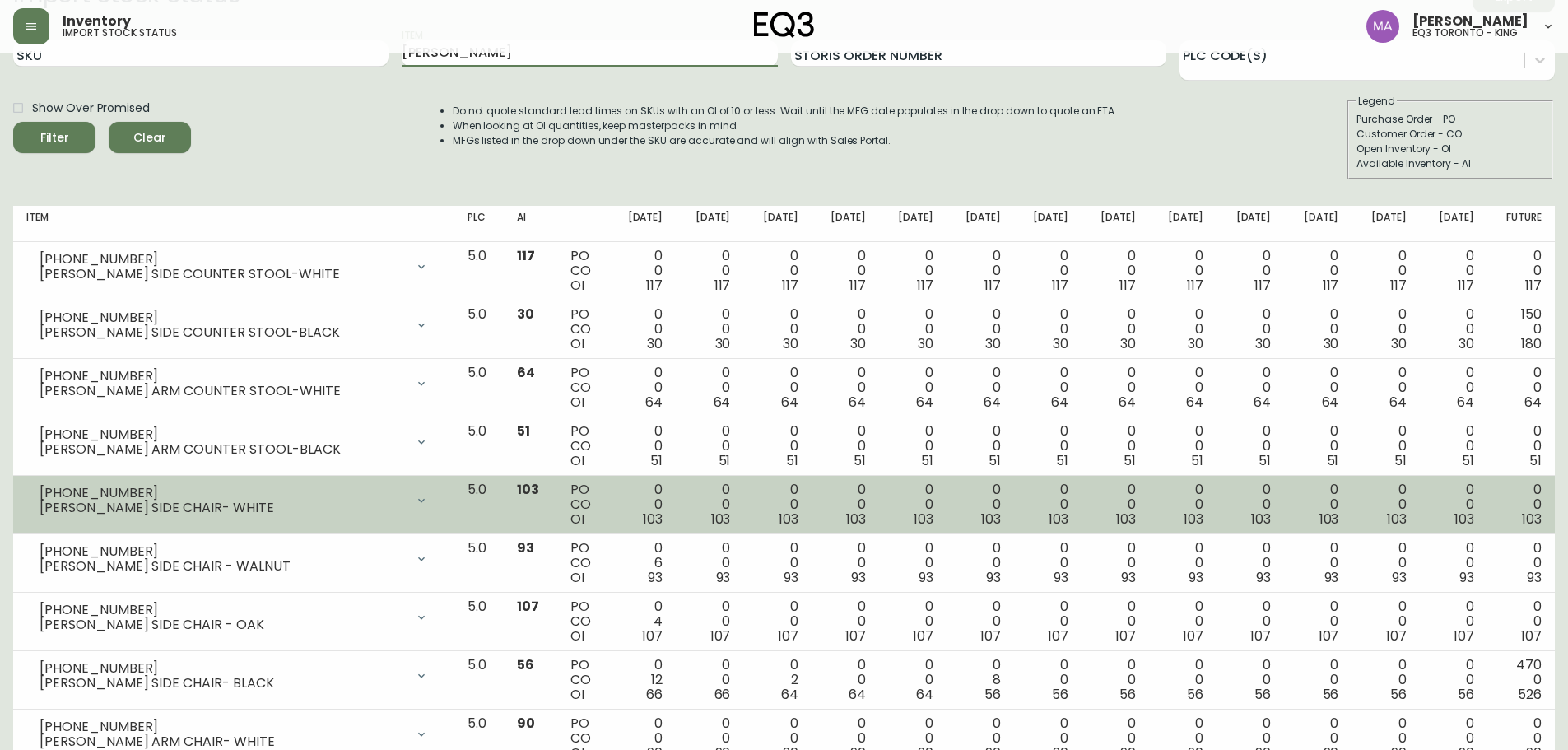
scroll to position [247, 0]
